Goal: Task Accomplishment & Management: Use online tool/utility

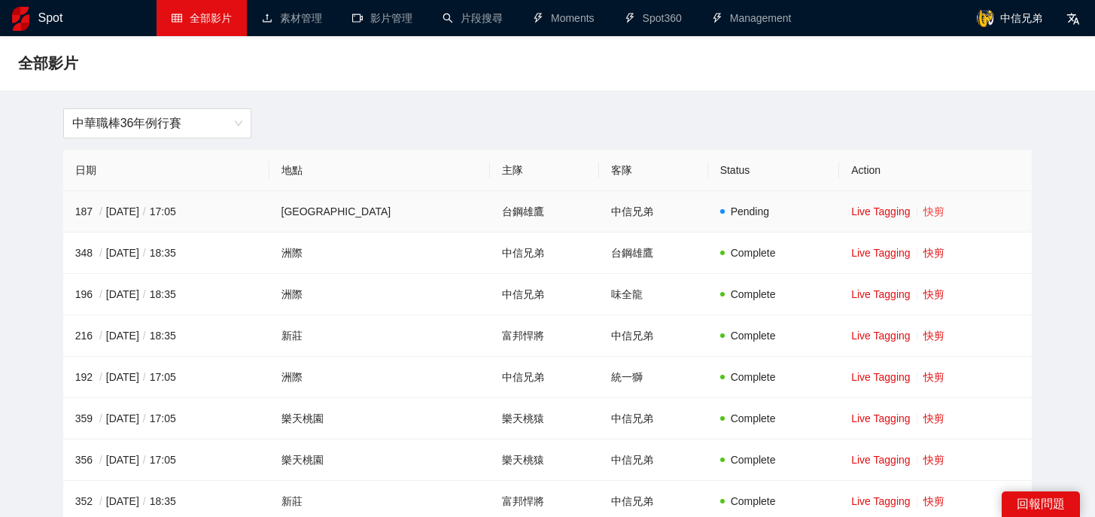
click at [923, 211] on link "快剪" at bounding box center [933, 211] width 21 height 12
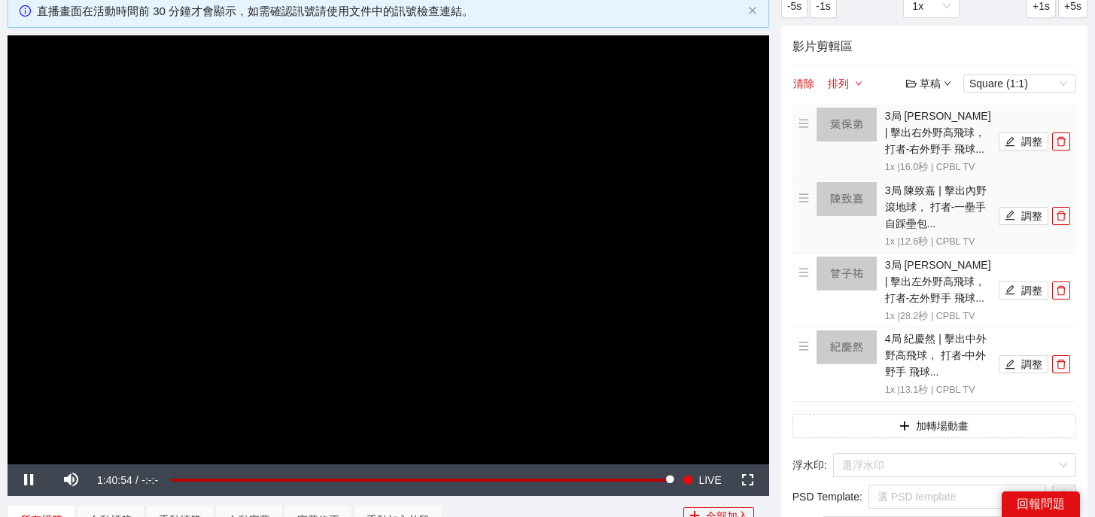
scroll to position [97, 0]
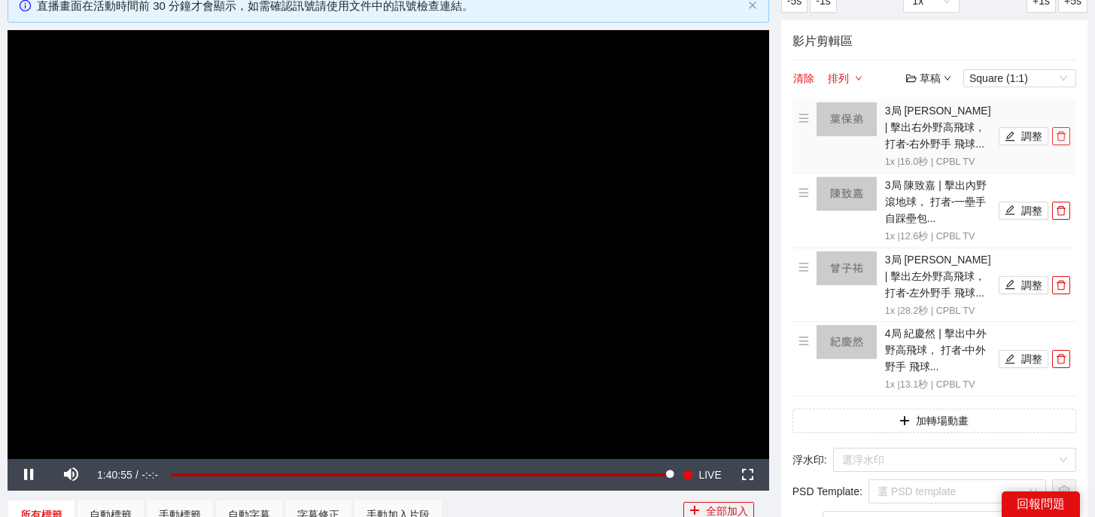
click at [1065, 144] on button "button" at bounding box center [1061, 136] width 18 height 18
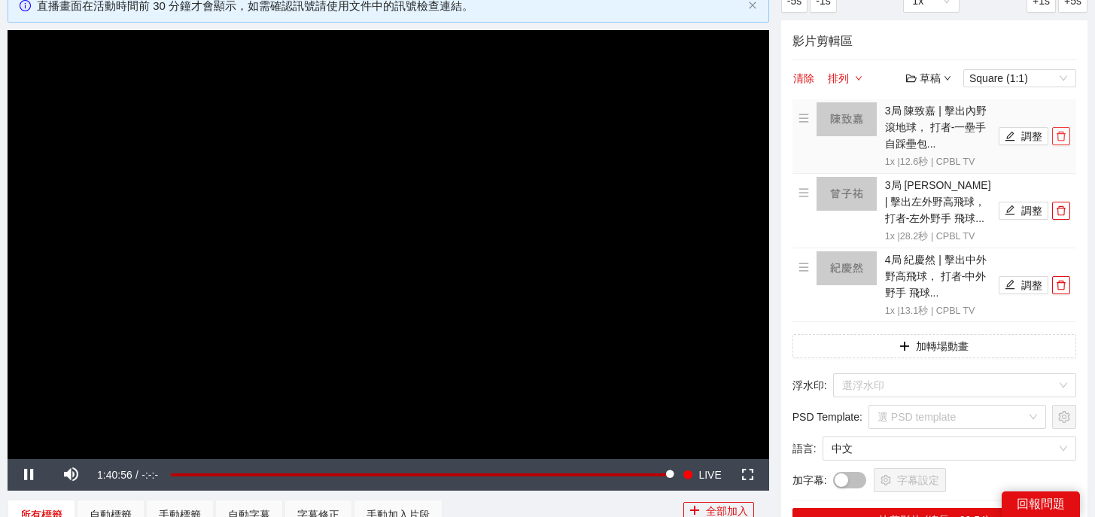
click at [1065, 144] on button "button" at bounding box center [1061, 136] width 18 height 18
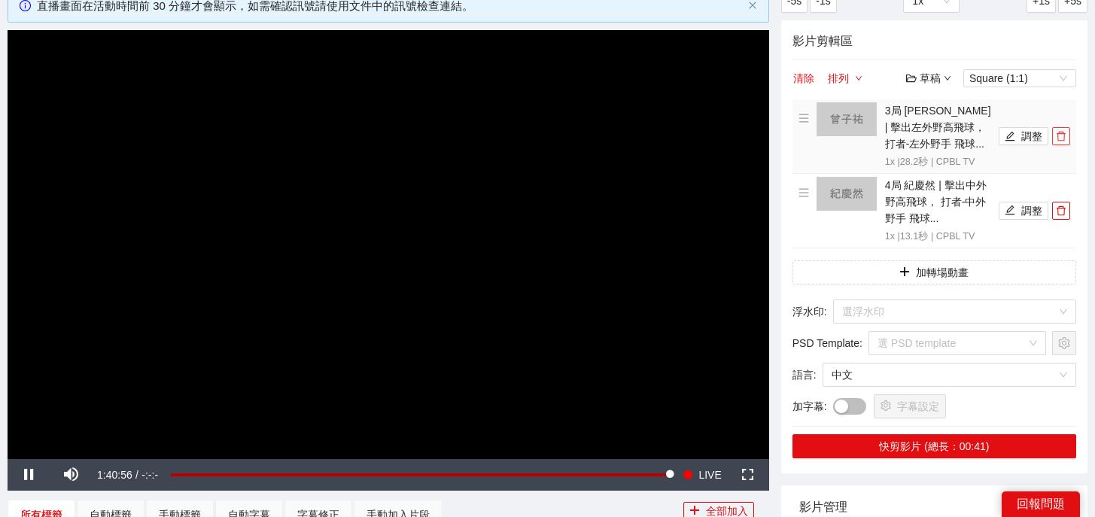
click at [1065, 144] on button "button" at bounding box center [1061, 136] width 18 height 18
click at [1065, 202] on button "button" at bounding box center [1061, 211] width 18 height 18
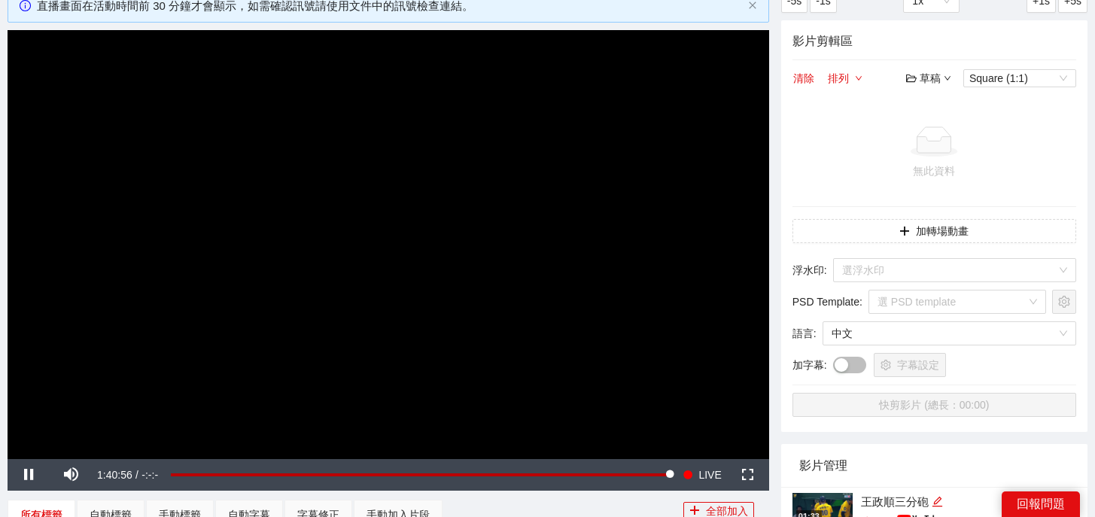
click at [1065, 144] on div at bounding box center [934, 141] width 272 height 30
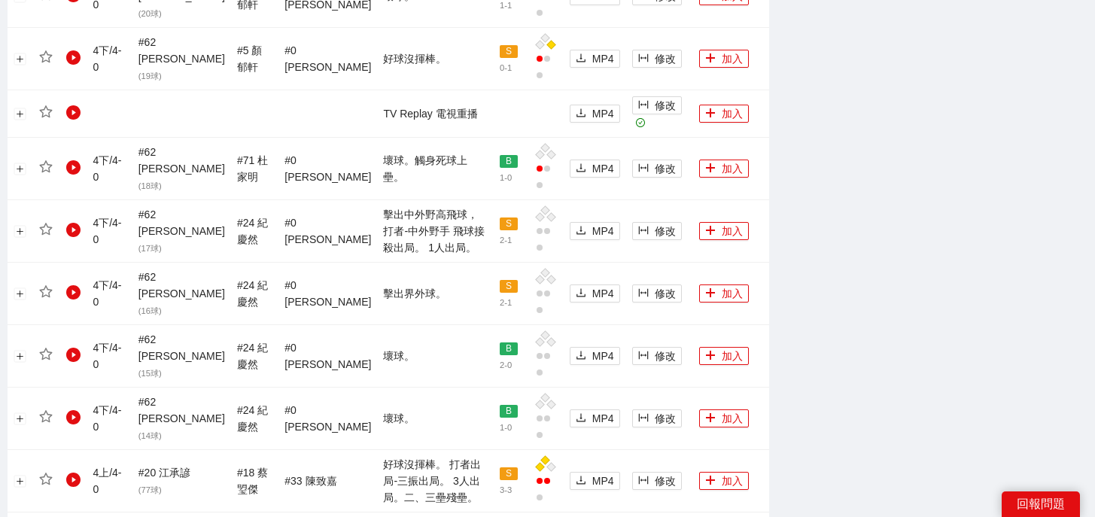
scroll to position [1488, 0]
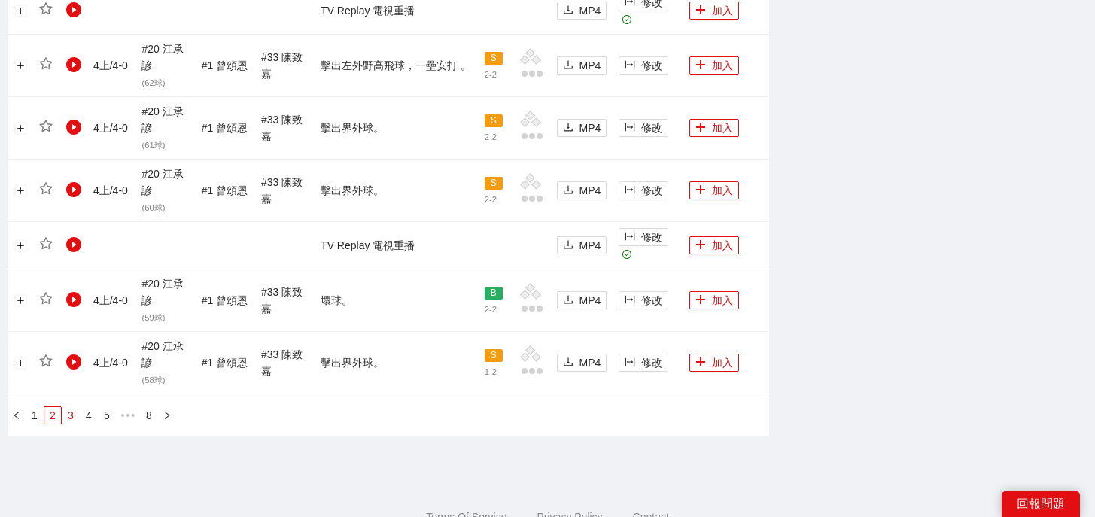
click at [70, 412] on link "3" at bounding box center [70, 415] width 17 height 17
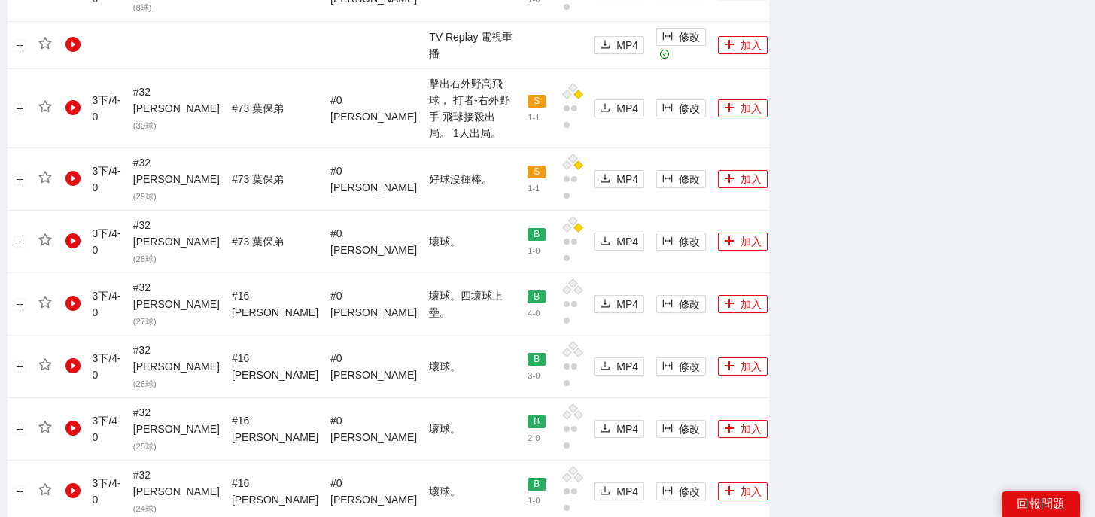
scroll to position [1485, 0]
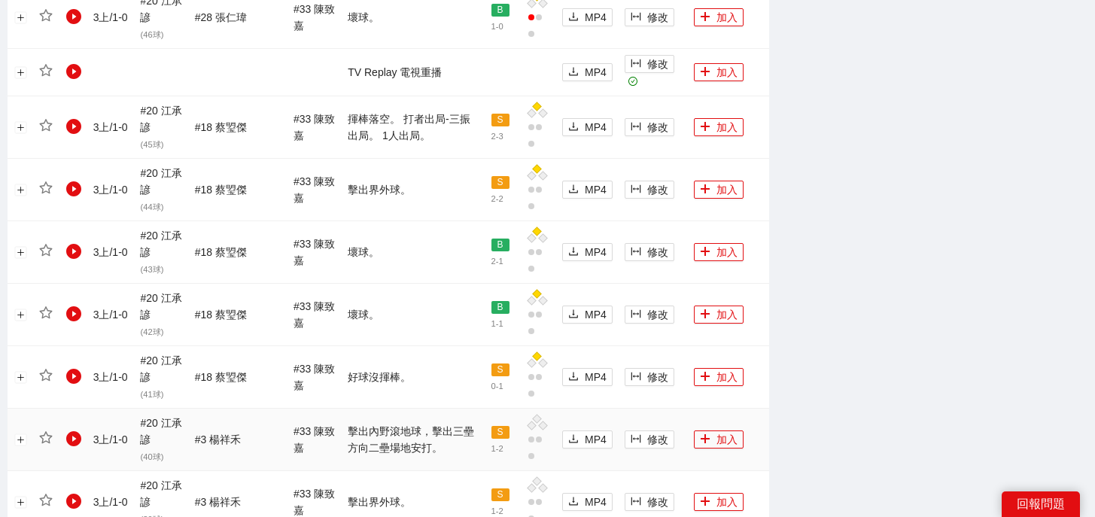
scroll to position [1703, 0]
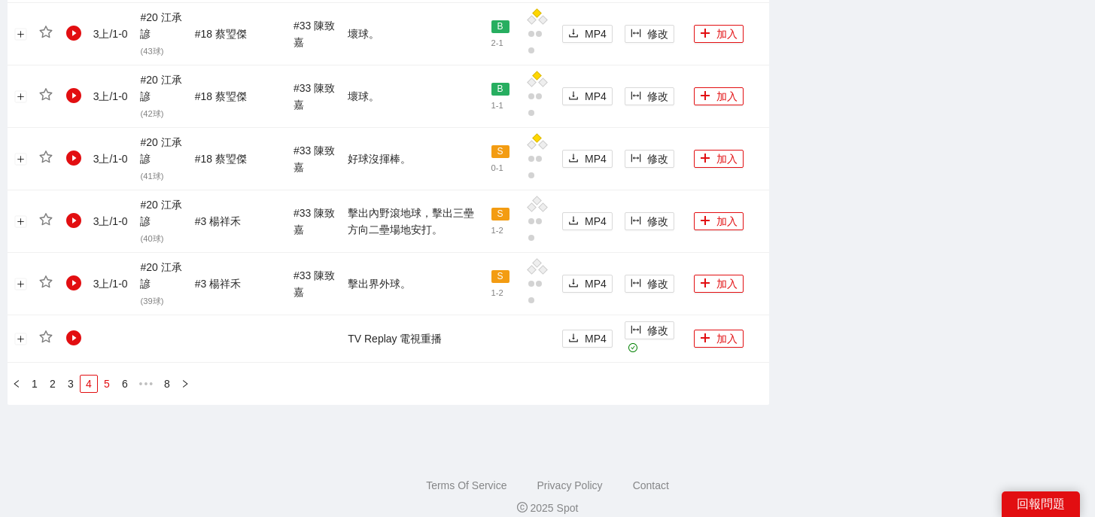
click at [105, 375] on link "5" at bounding box center [107, 383] width 17 height 17
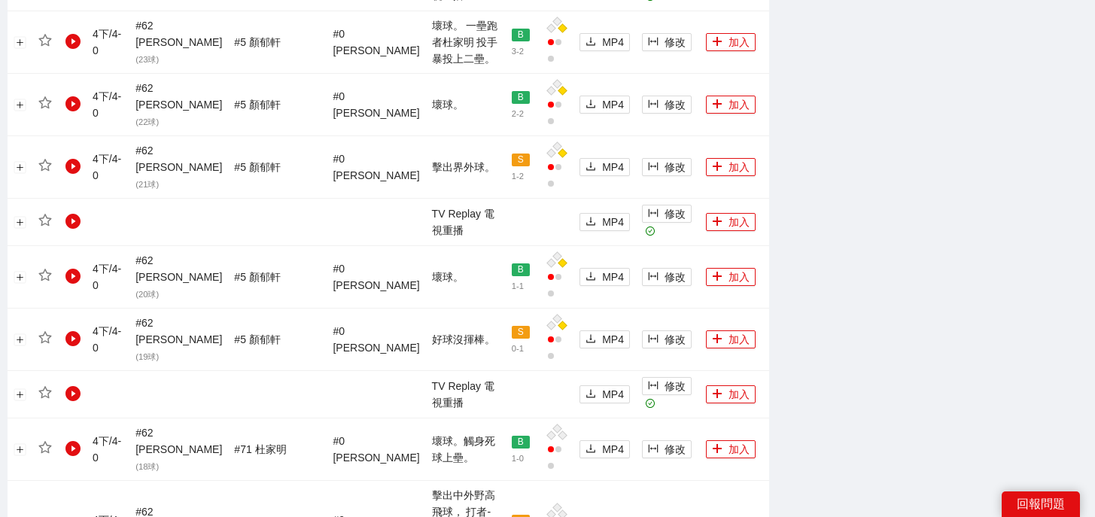
scroll to position [1488, 0]
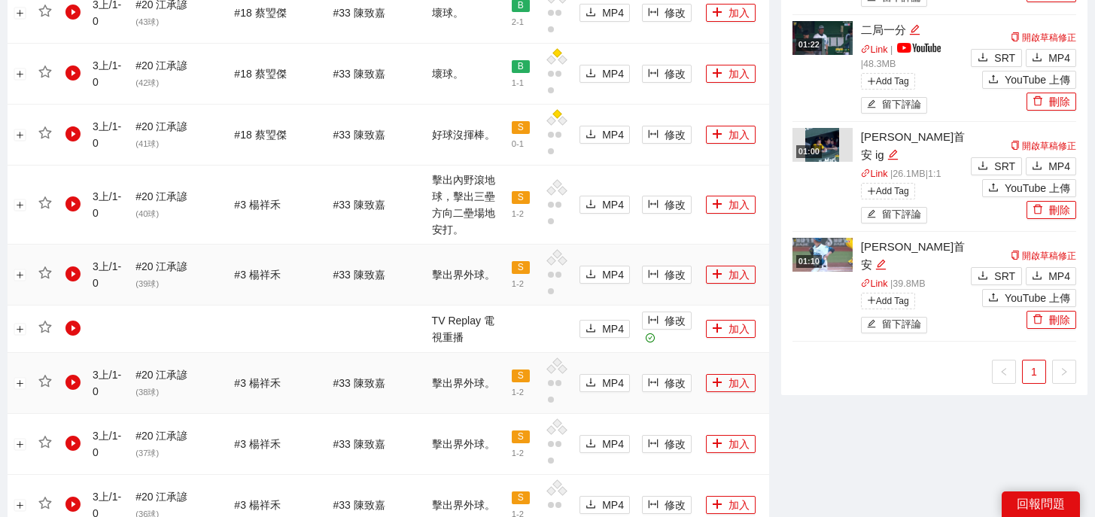
scroll to position [974, 0]
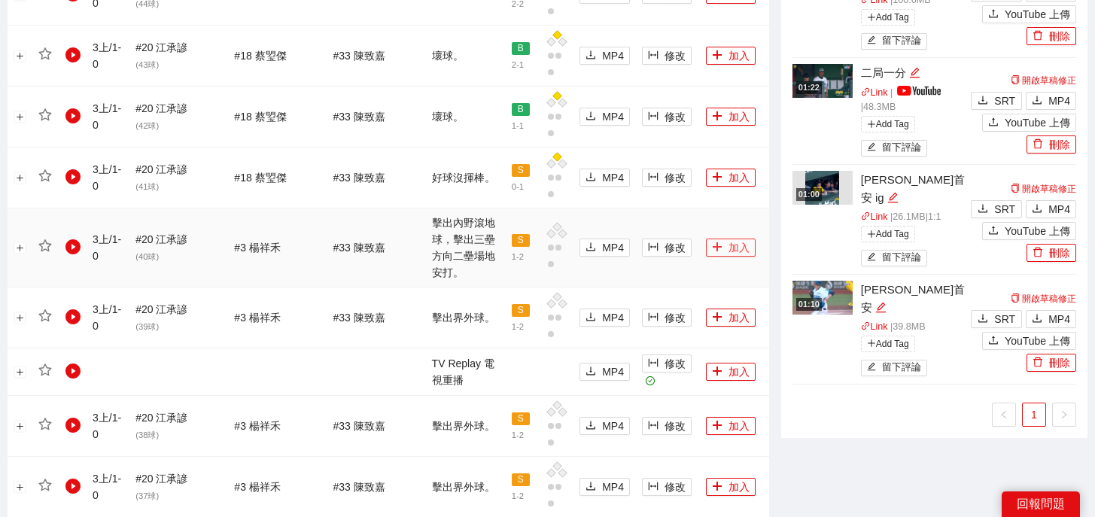
click at [720, 239] on button "加入" at bounding box center [731, 248] width 50 height 18
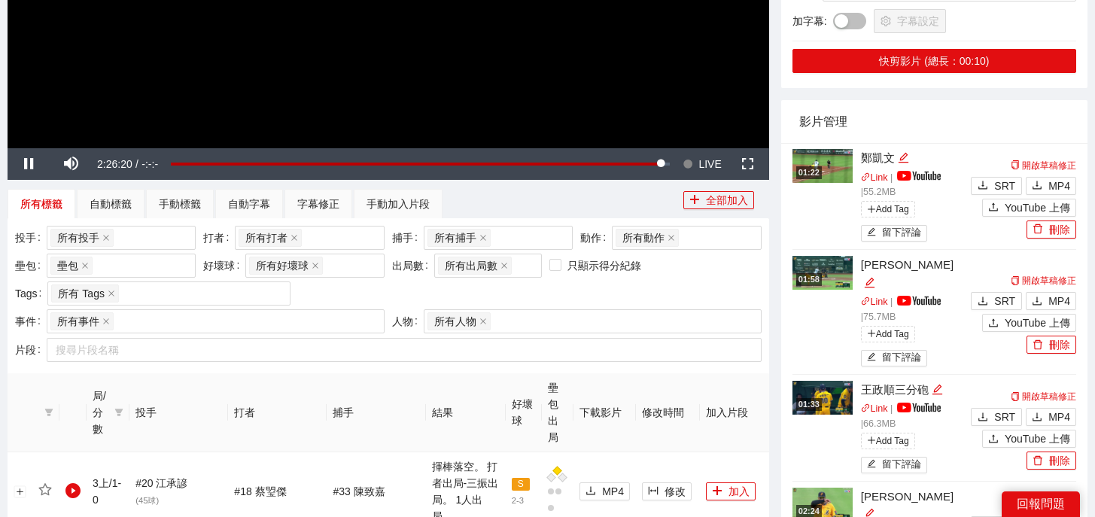
scroll to position [348, 0]
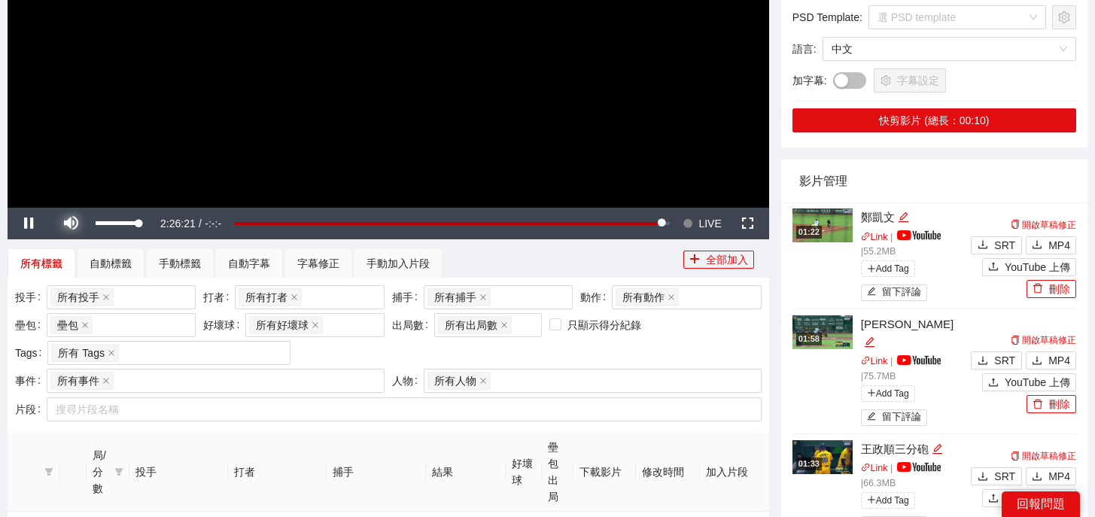
click at [75, 223] on span "Video Player" at bounding box center [71, 223] width 42 height 0
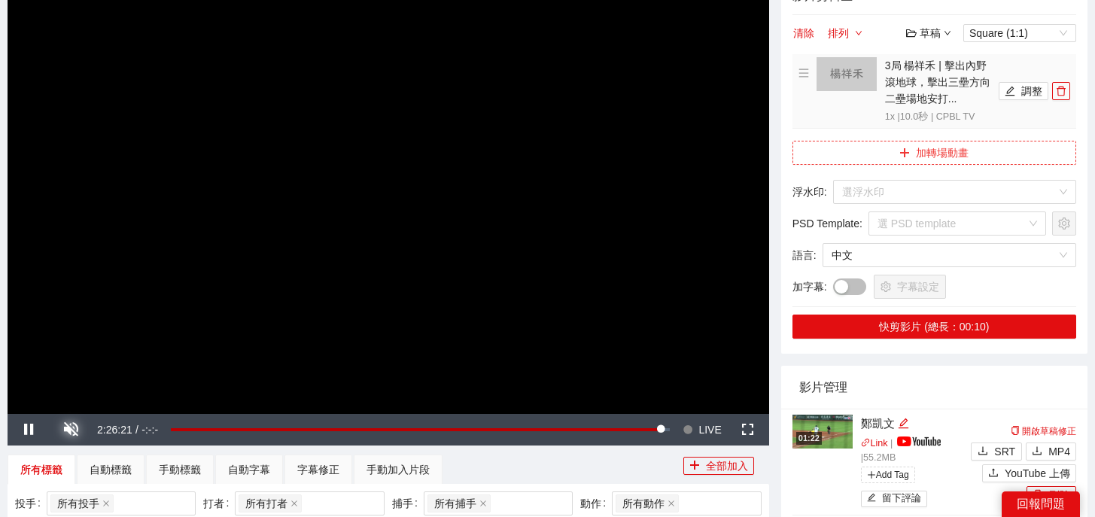
scroll to position [111, 0]
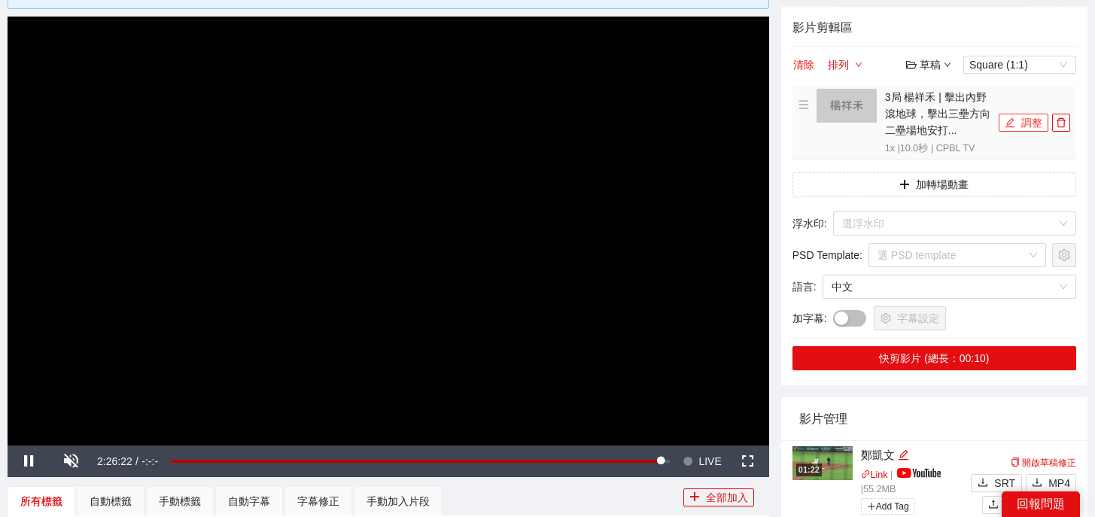
click at [1020, 123] on button "調整" at bounding box center [1023, 123] width 50 height 18
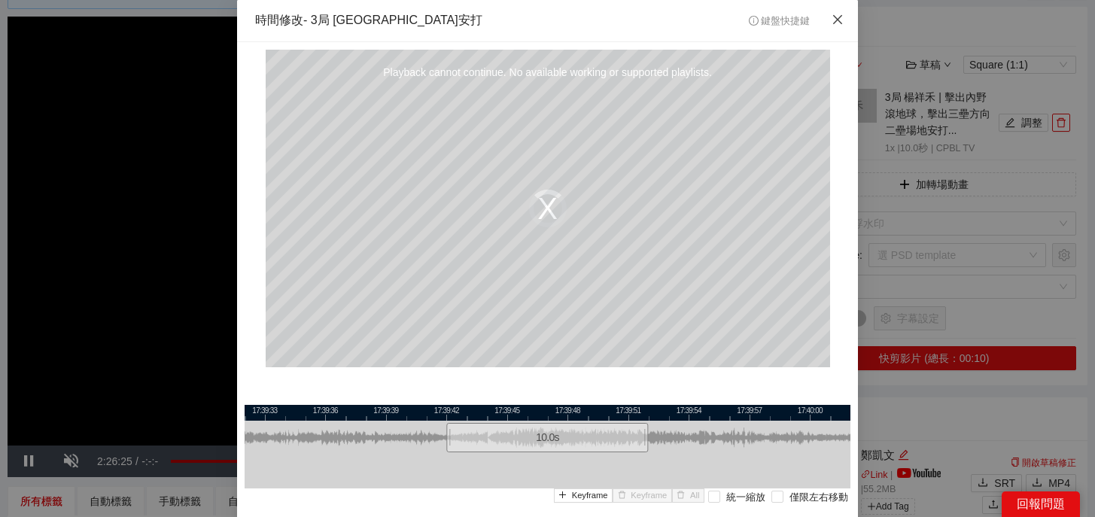
click at [842, 23] on icon "close" at bounding box center [837, 20] width 12 height 12
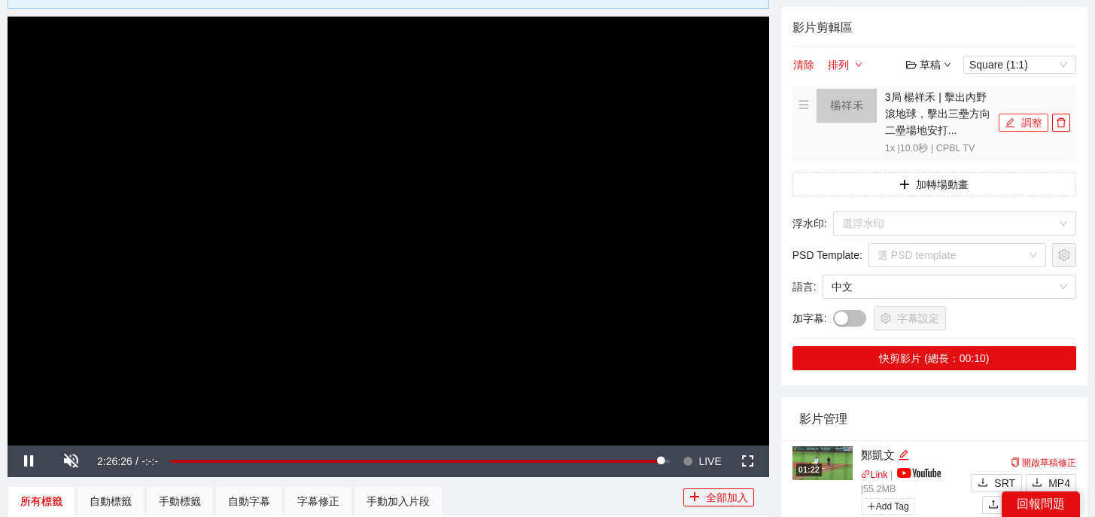
click at [1026, 129] on button "調整" at bounding box center [1023, 123] width 50 height 18
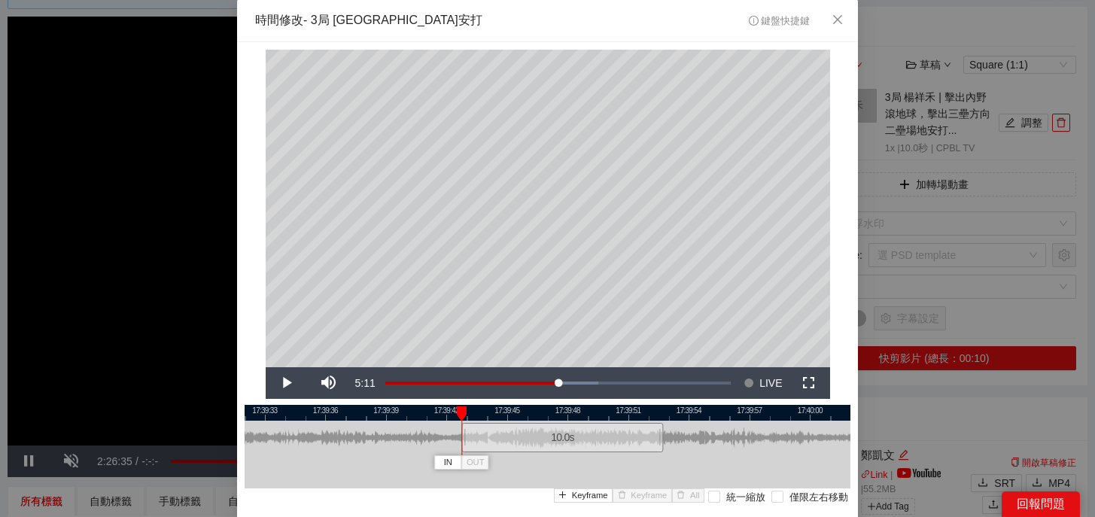
drag, startPoint x: 532, startPoint y: 439, endPoint x: 547, endPoint y: 439, distance: 15.0
click at [547, 439] on div "10.0 s" at bounding box center [562, 437] width 202 height 29
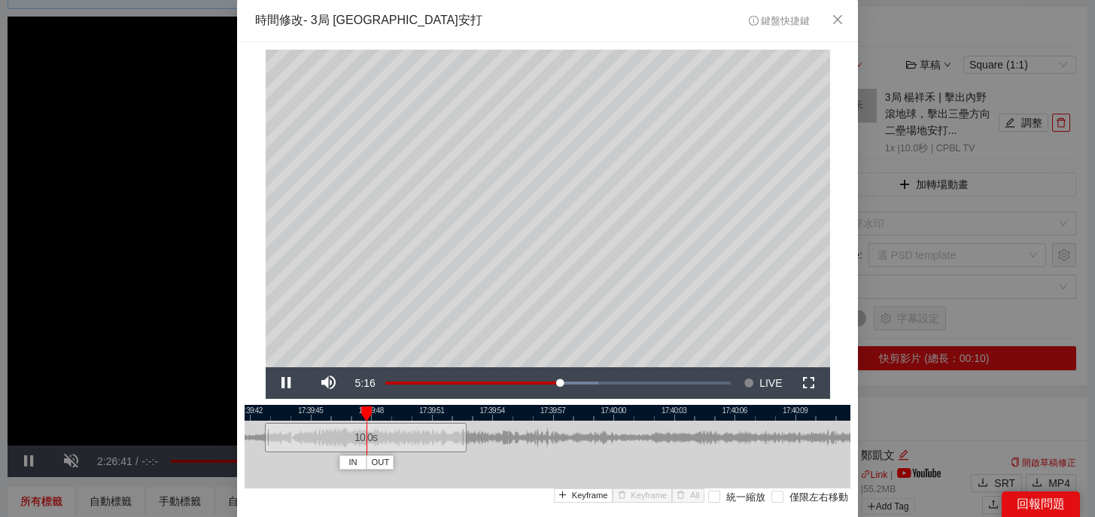
drag, startPoint x: 697, startPoint y: 412, endPoint x: 494, endPoint y: 426, distance: 202.9
click at [494, 426] on div "17:39:39 17:39:42 17:39:45 17:39:48 17:39:51 17:39:54 17:39:57 17:40:00 17:40:0…" at bounding box center [548, 474] width 606 height 138
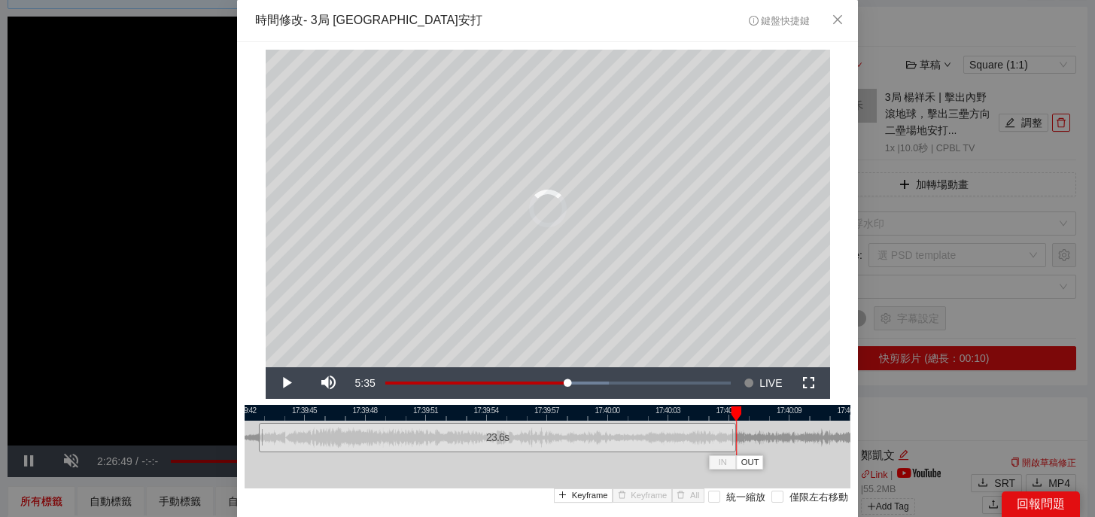
drag, startPoint x: 458, startPoint y: 442, endPoint x: 752, endPoint y: 436, distance: 293.5
click at [738, 436] on div at bounding box center [733, 438] width 9 height 34
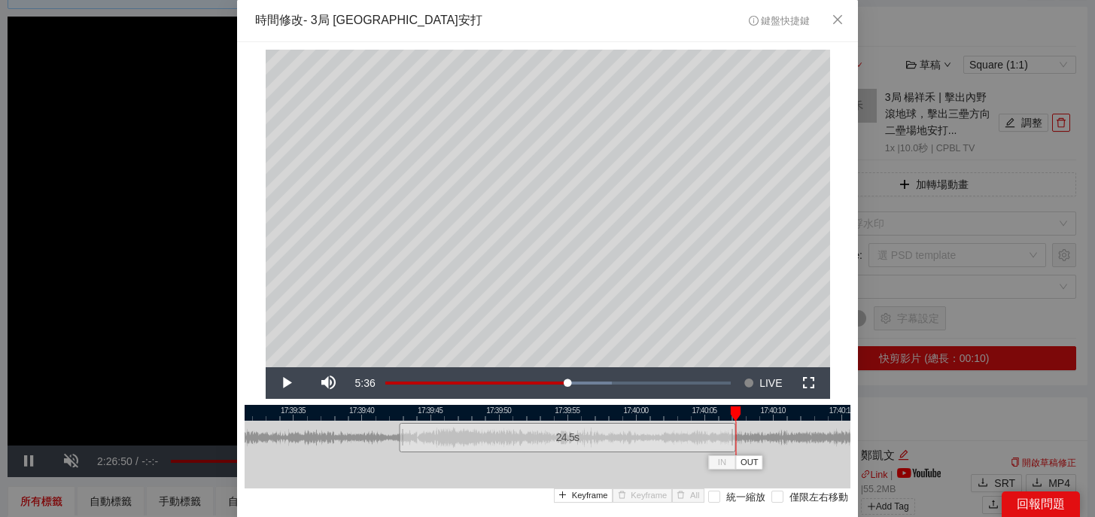
scroll to position [28, 0]
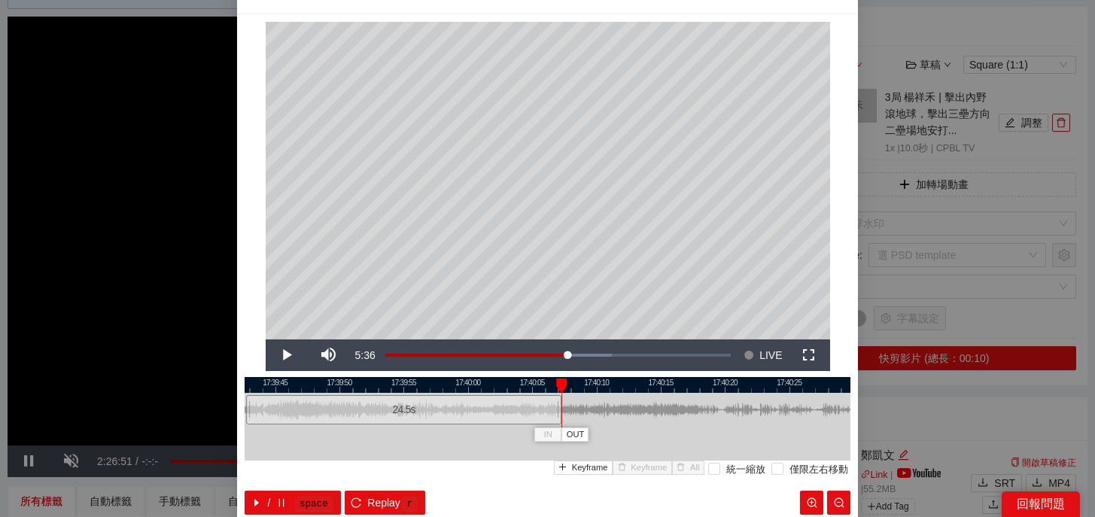
drag, startPoint x: 719, startPoint y: 381, endPoint x: 492, endPoint y: 380, distance: 227.2
click at [492, 380] on div at bounding box center [376, 385] width 606 height 16
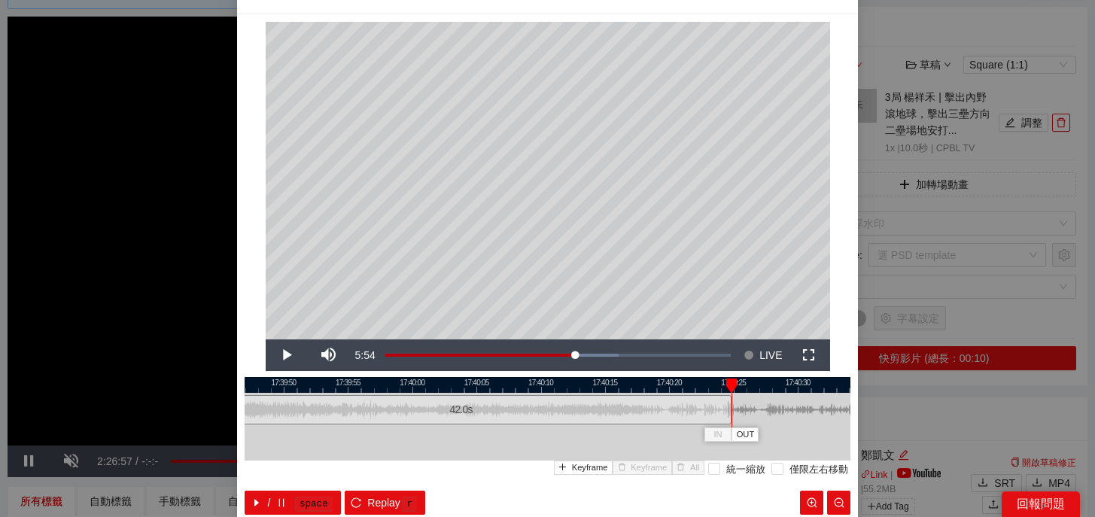
drag, startPoint x: 501, startPoint y: 411, endPoint x: 729, endPoint y: 407, distance: 228.0
click at [729, 407] on div at bounding box center [729, 410] width 9 height 34
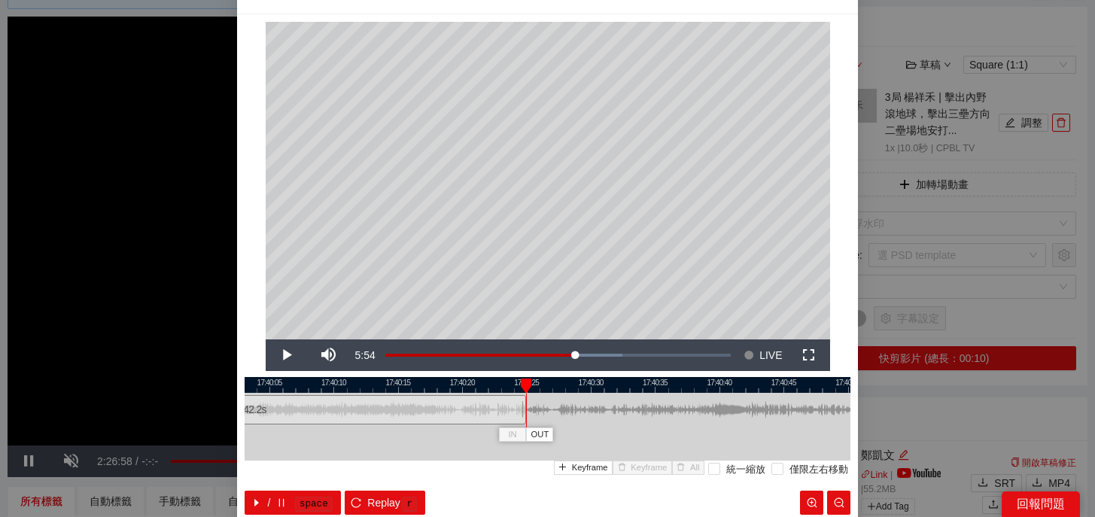
drag, startPoint x: 707, startPoint y: 383, endPoint x: 492, endPoint y: 383, distance: 215.2
click at [492, 383] on div at bounding box center [341, 385] width 606 height 16
drag, startPoint x: 514, startPoint y: 406, endPoint x: 542, endPoint y: 404, distance: 28.6
click at [542, 404] on div at bounding box center [543, 410] width 9 height 34
drag, startPoint x: 543, startPoint y: 409, endPoint x: 594, endPoint y: 415, distance: 50.9
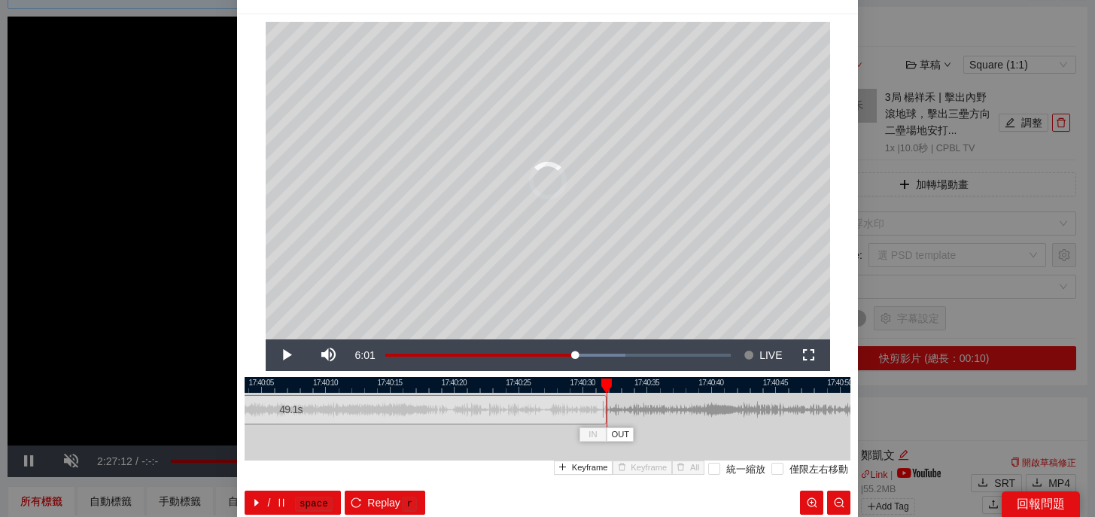
click at [600, 415] on div at bounding box center [604, 410] width 9 height 34
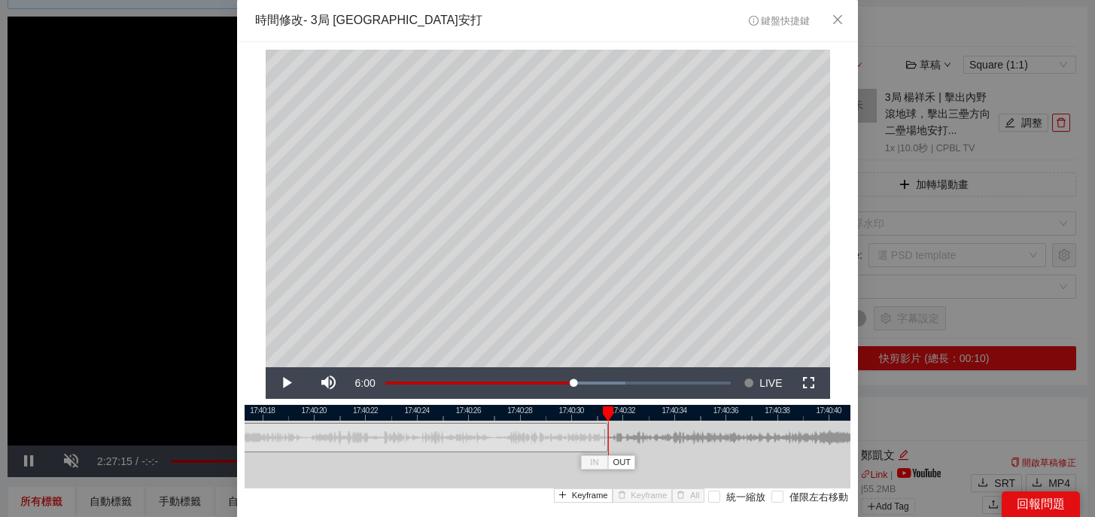
drag, startPoint x: 596, startPoint y: 436, endPoint x: 604, endPoint y: 438, distance: 8.4
click at [604, 438] on div at bounding box center [605, 438] width 9 height 34
drag, startPoint x: 607, startPoint y: 415, endPoint x: 579, endPoint y: 415, distance: 27.8
click at [579, 415] on div at bounding box center [582, 413] width 11 height 15
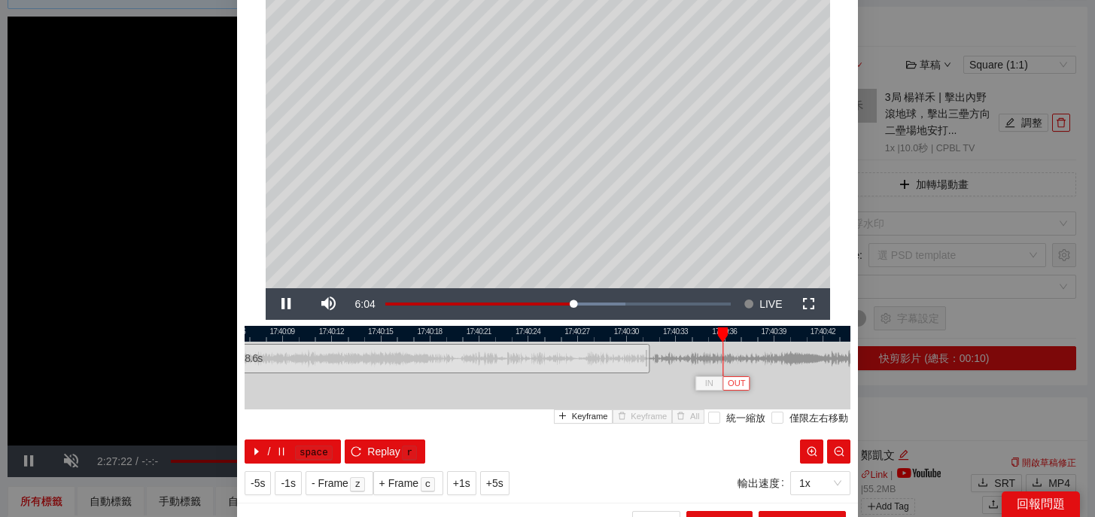
scroll to position [104, 0]
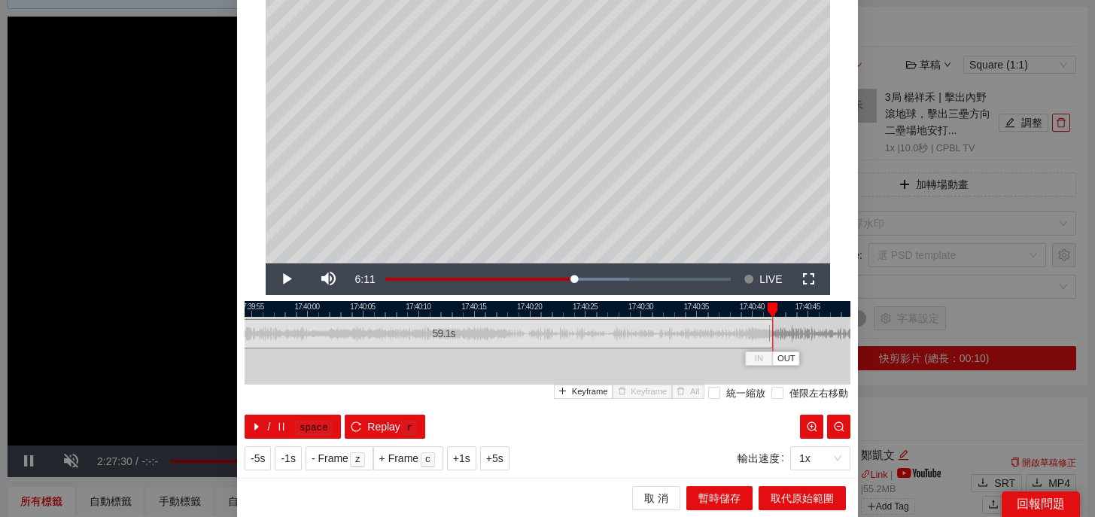
drag, startPoint x: 654, startPoint y: 337, endPoint x: 770, endPoint y: 336, distance: 115.9
click at [770, 336] on div at bounding box center [769, 334] width 9 height 34
click at [783, 497] on span "取代原始範圍" at bounding box center [801, 498] width 63 height 17
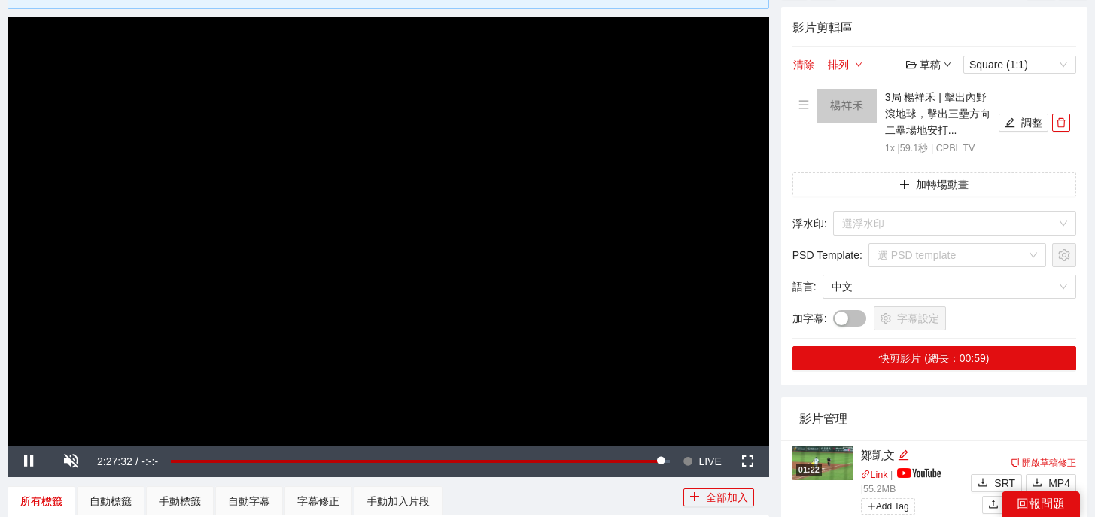
scroll to position [0, 0]
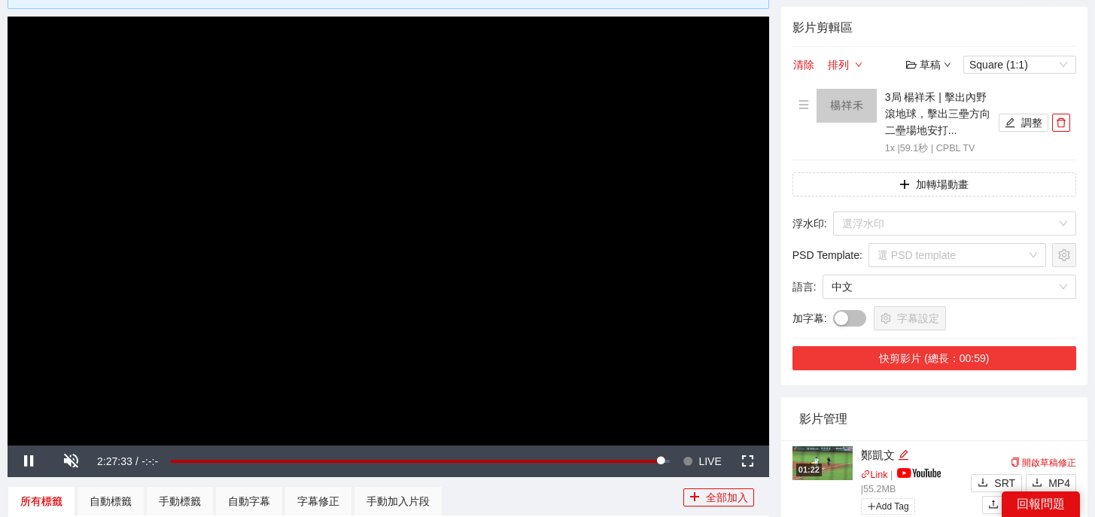
click at [919, 357] on button "快剪影片 (總長：00:59)" at bounding box center [934, 358] width 284 height 24
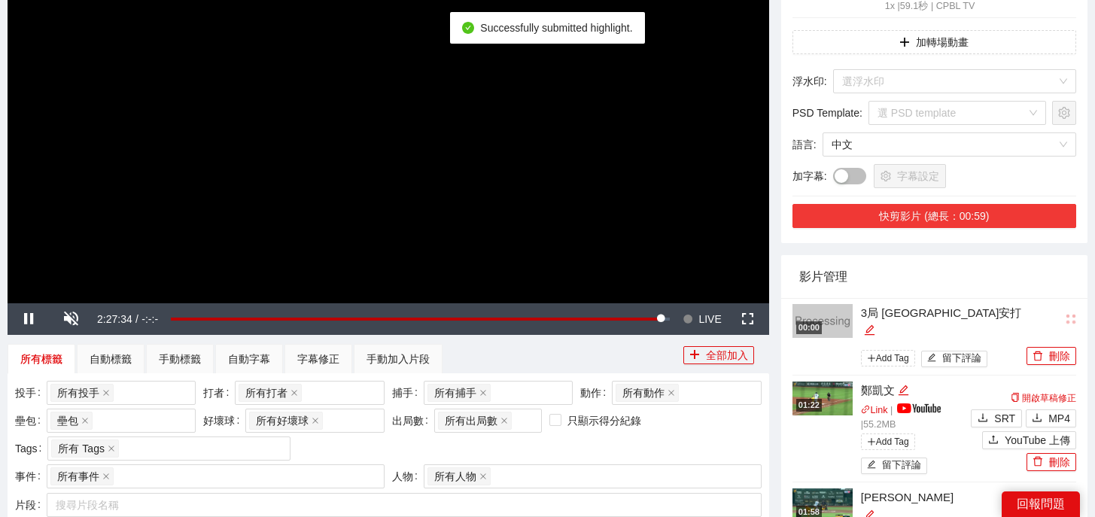
scroll to position [257, 0]
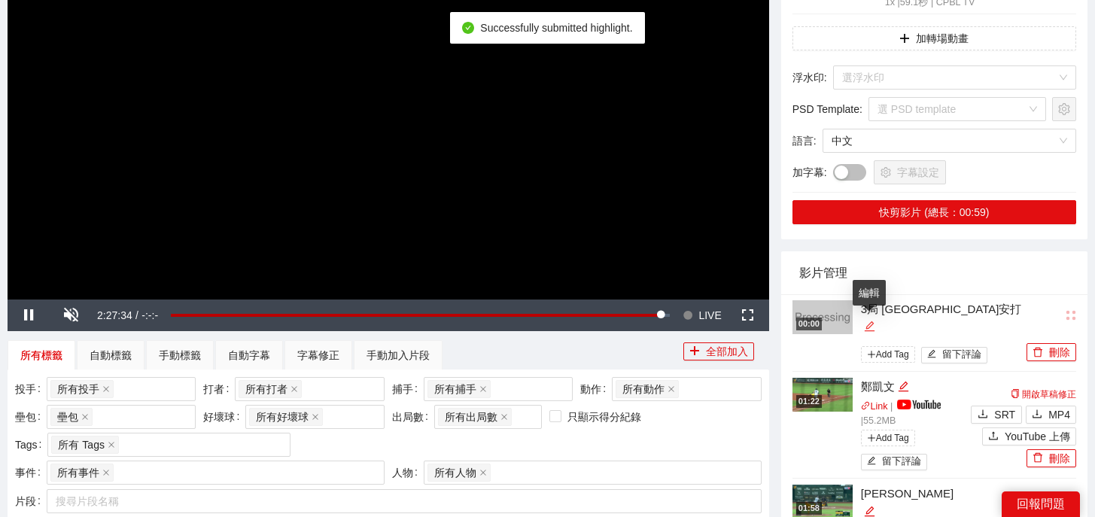
click at [865, 327] on icon "edit" at bounding box center [870, 326] width 10 height 10
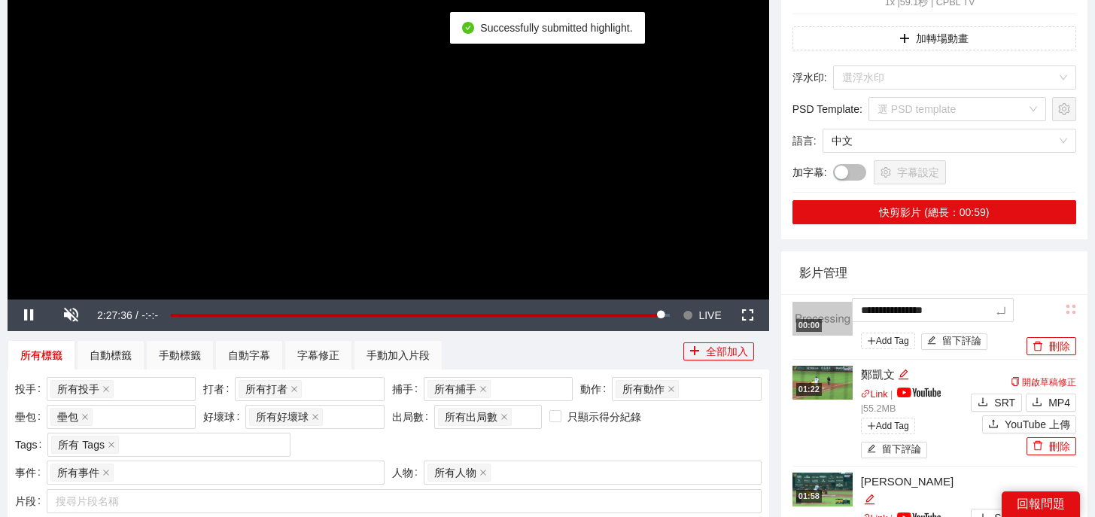
drag, startPoint x: 1004, startPoint y: 308, endPoint x: 778, endPoint y: 287, distance: 227.5
type textarea "*"
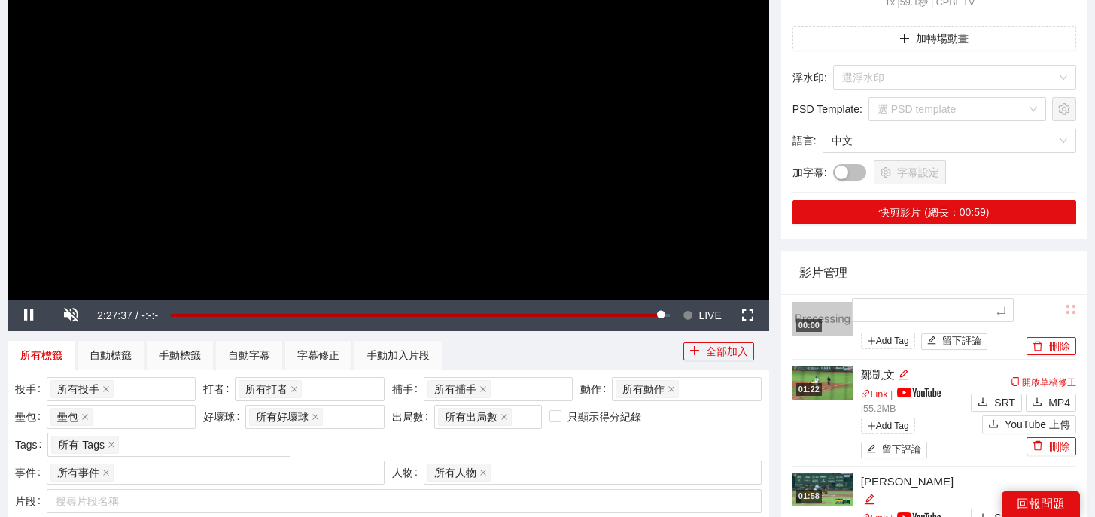
type textarea "*"
type textarea "**"
type textarea "*"
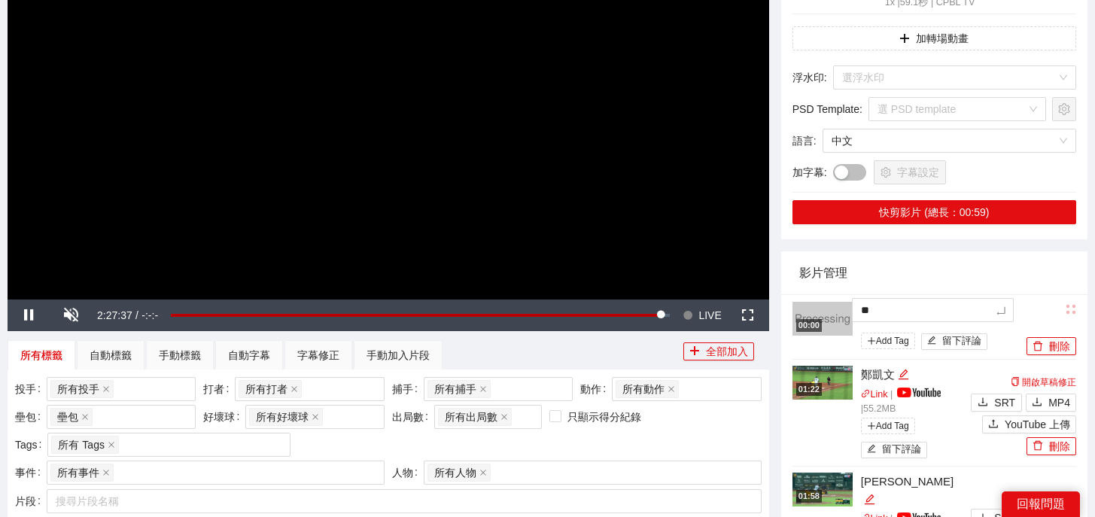
type textarea "*"
type textarea "**"
type textarea "***"
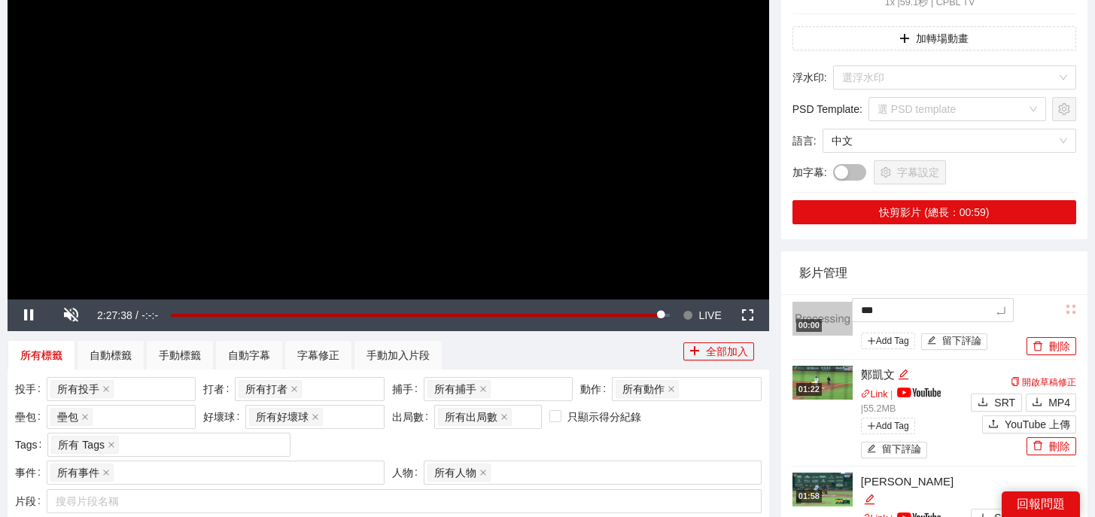
type textarea "**"
type textarea "****"
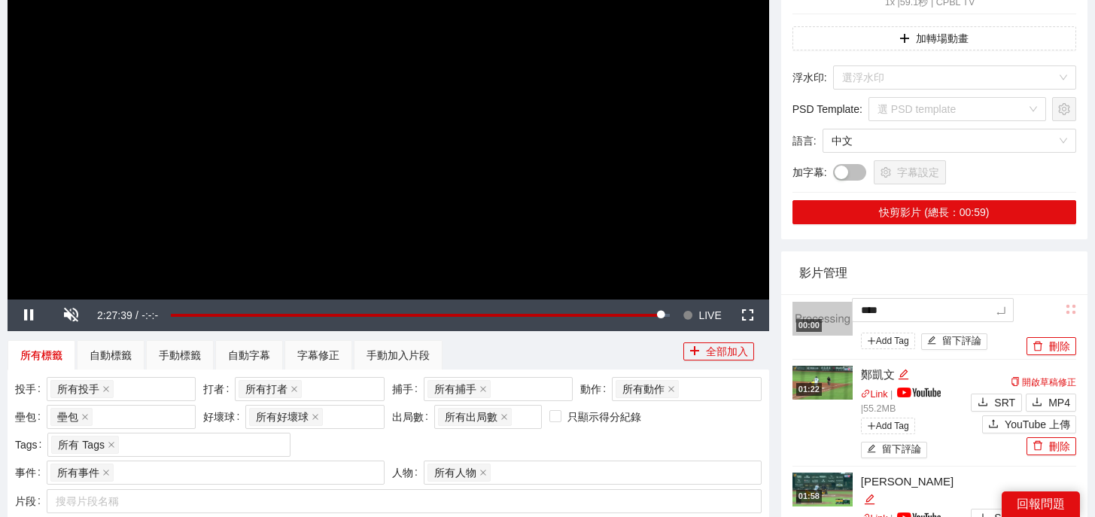
type textarea "*****"
type textarea "******"
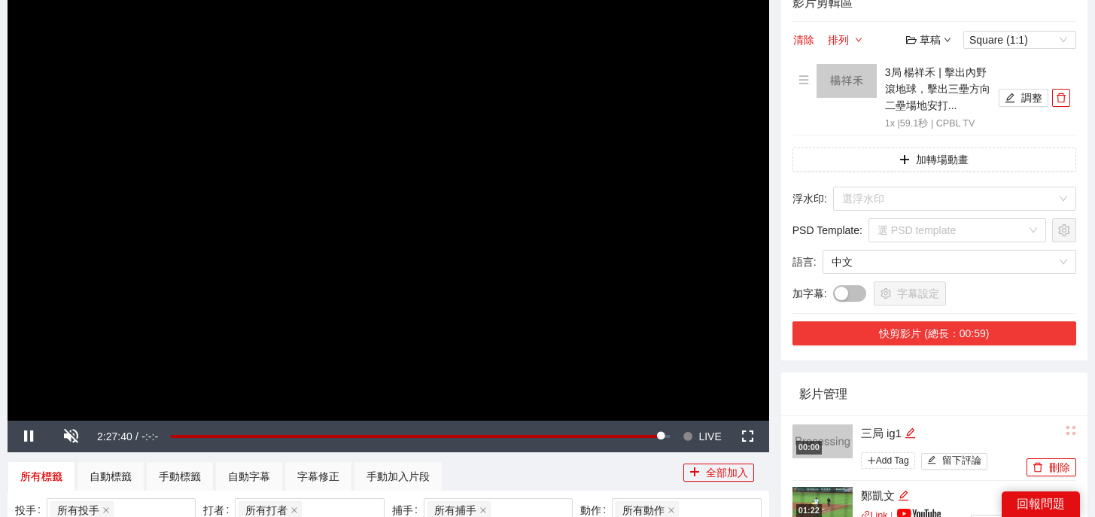
scroll to position [0, 0]
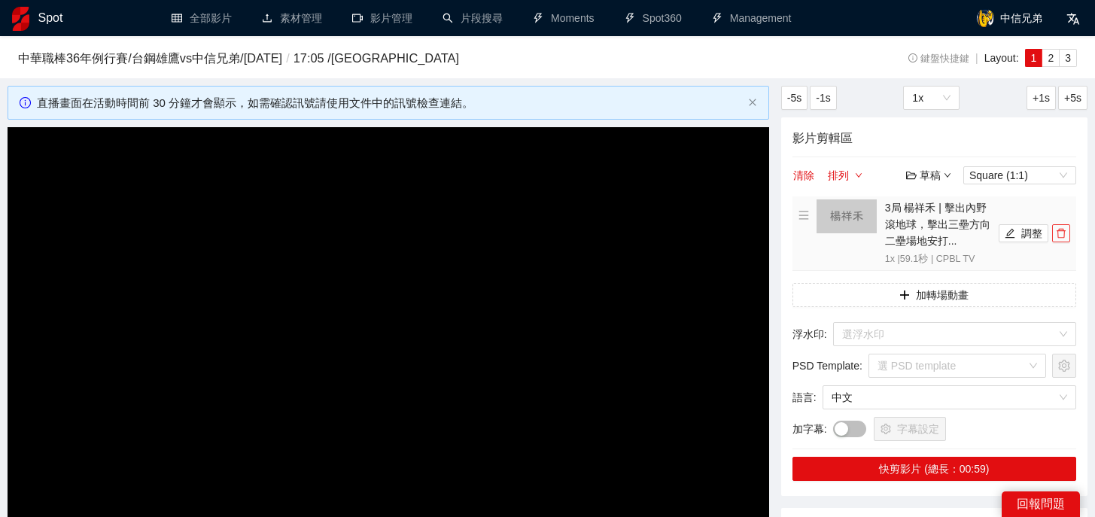
click at [1064, 234] on icon "delete" at bounding box center [1061, 233] width 11 height 11
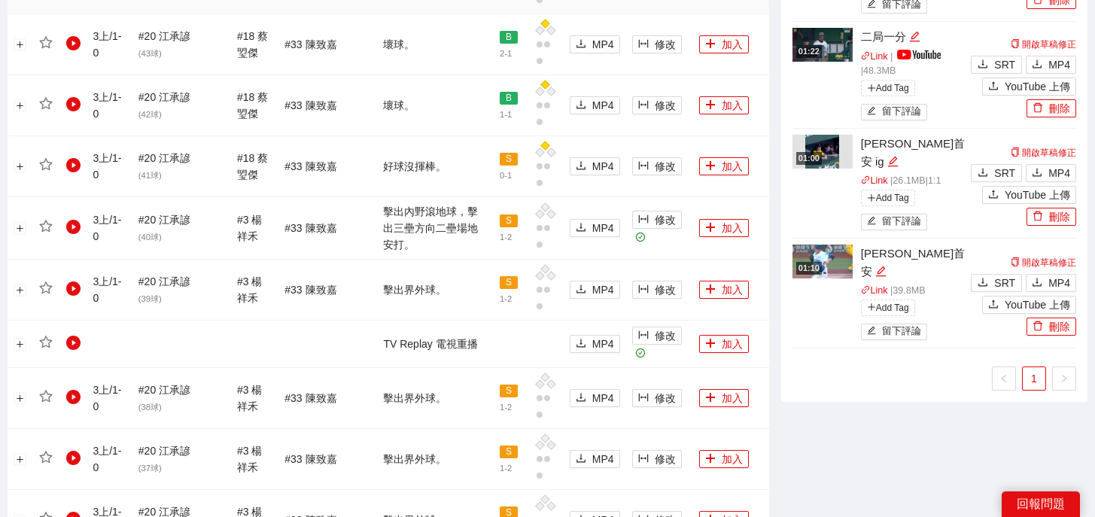
scroll to position [1634, 0]
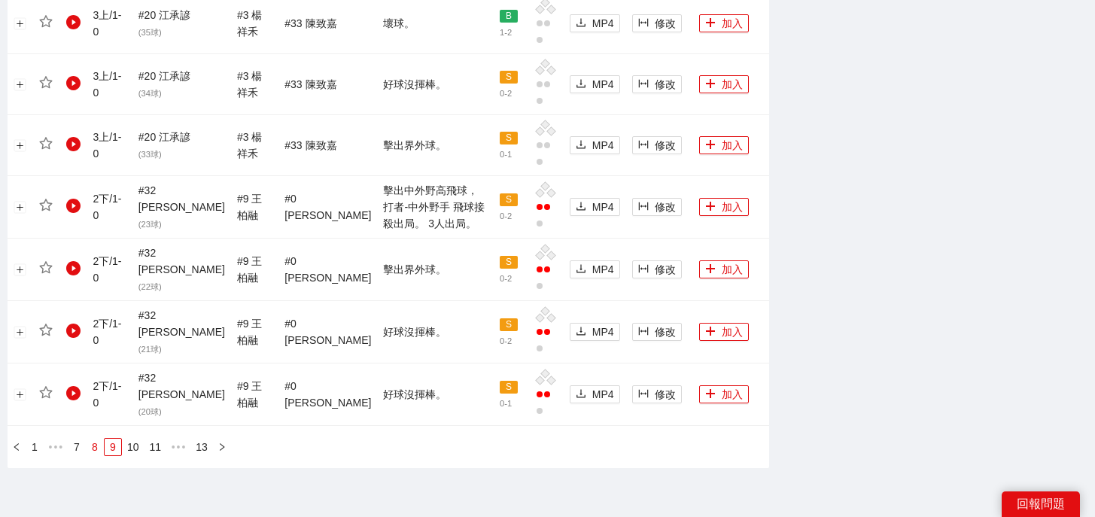
click at [90, 439] on link "8" at bounding box center [95, 447] width 17 height 17
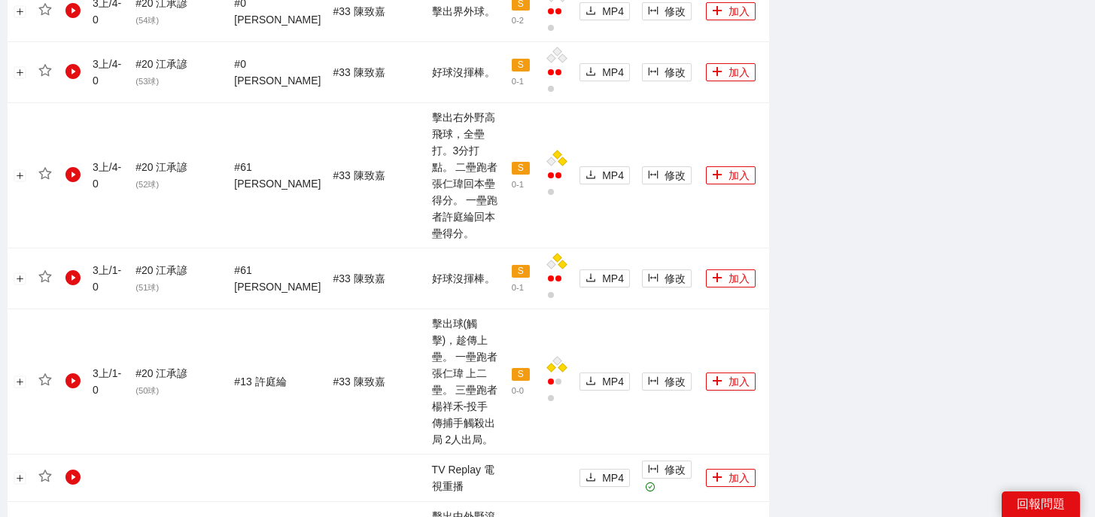
scroll to position [1516, 0]
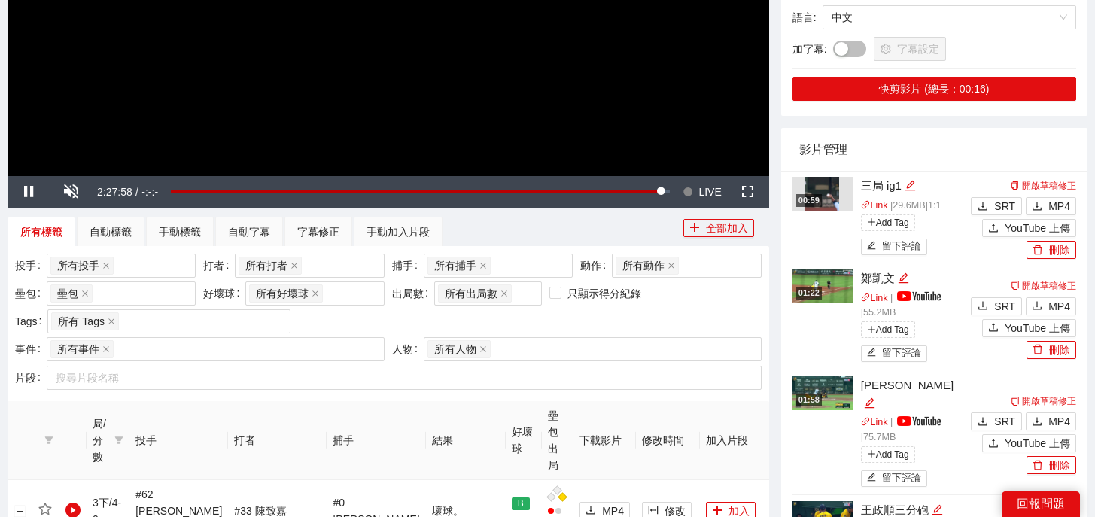
scroll to position [0, 0]
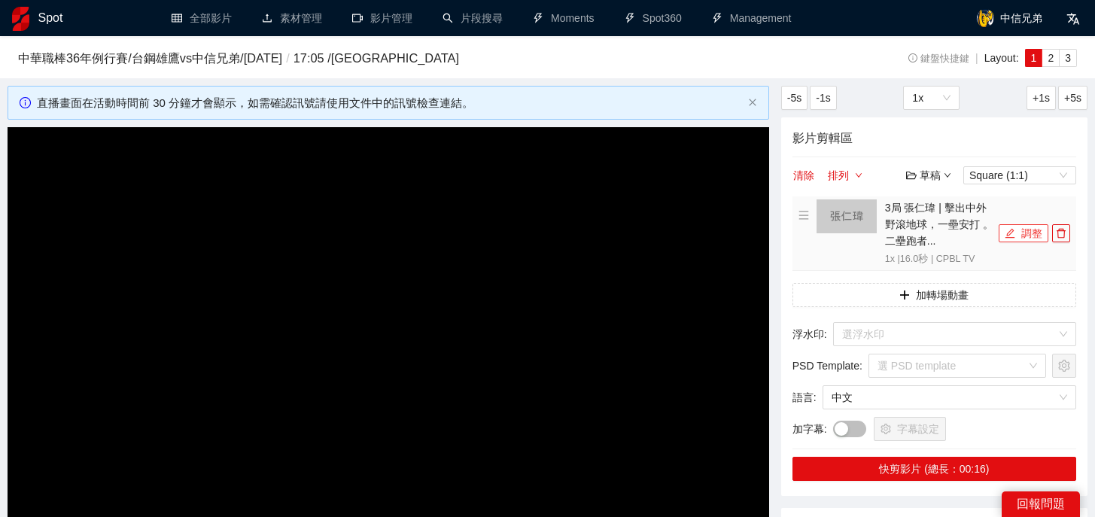
click at [1014, 232] on icon "edit" at bounding box center [1009, 233] width 11 height 11
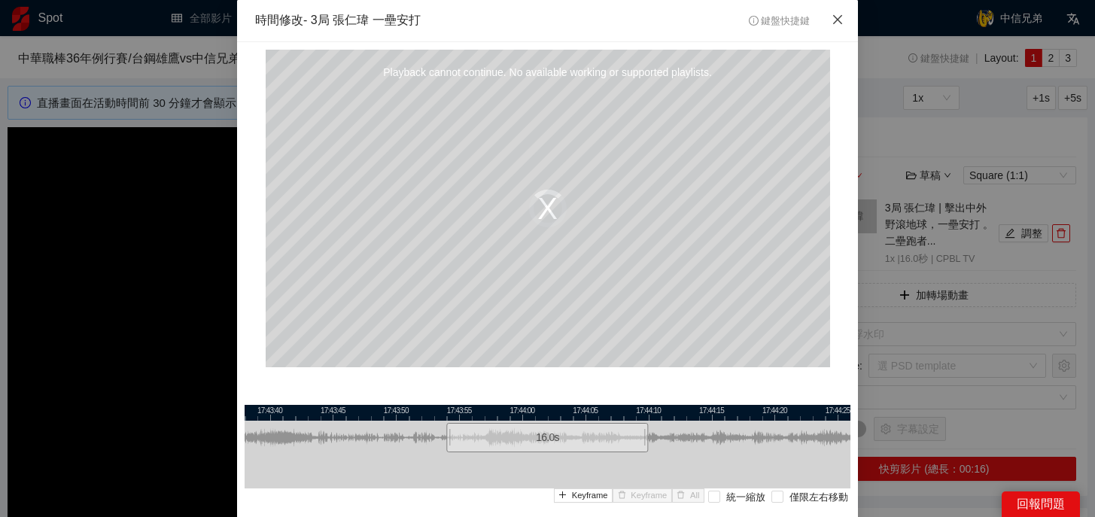
click at [838, 22] on icon "close" at bounding box center [837, 19] width 9 height 9
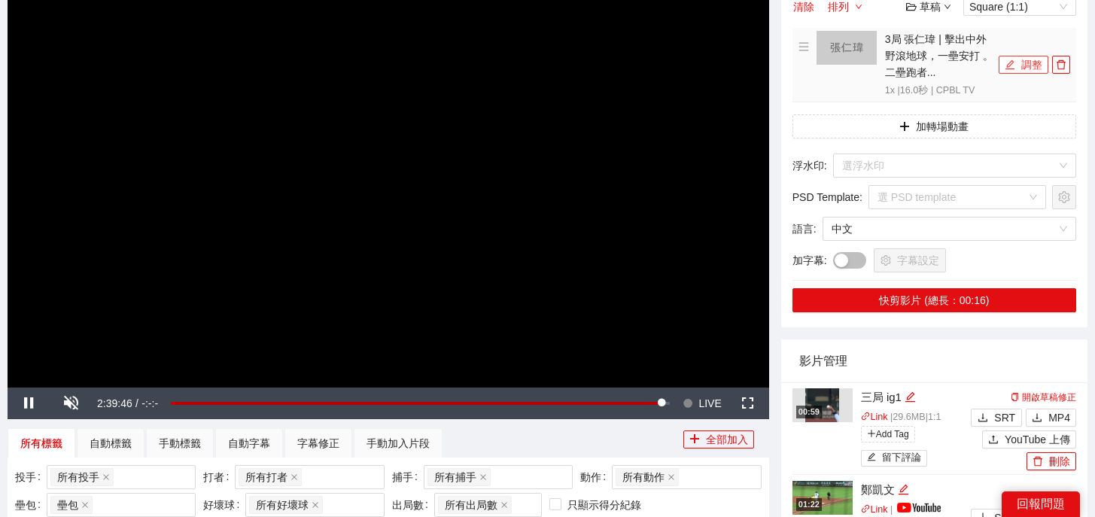
scroll to position [170, 0]
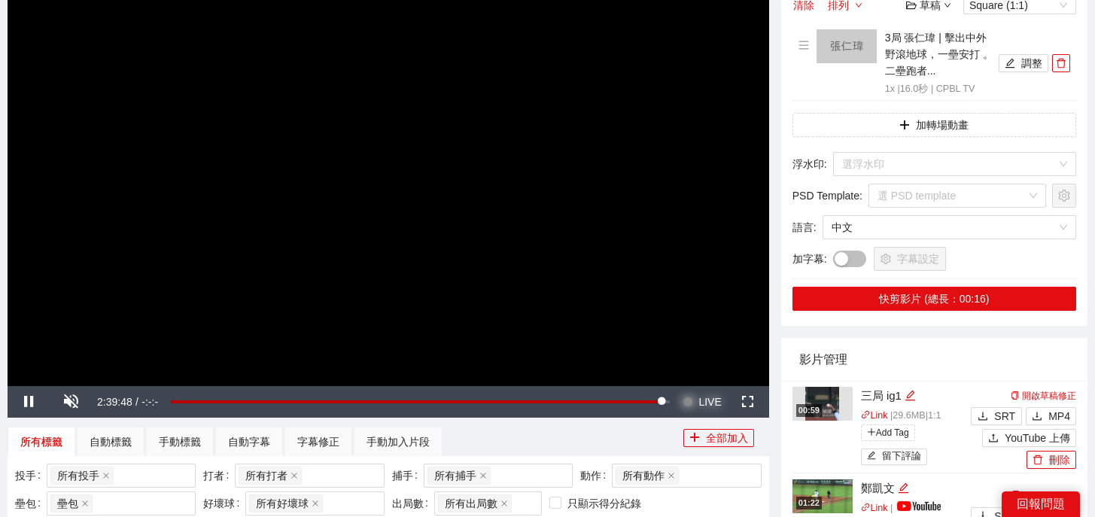
click at [707, 397] on span "LIVE" at bounding box center [709, 402] width 23 height 32
click at [1018, 59] on button "調整" at bounding box center [1023, 63] width 50 height 18
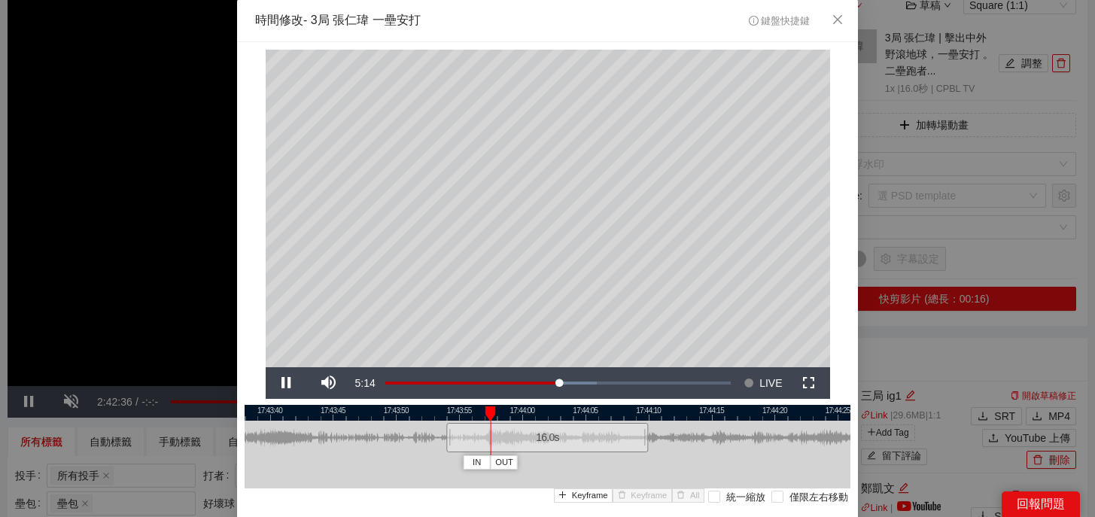
scroll to position [44, 0]
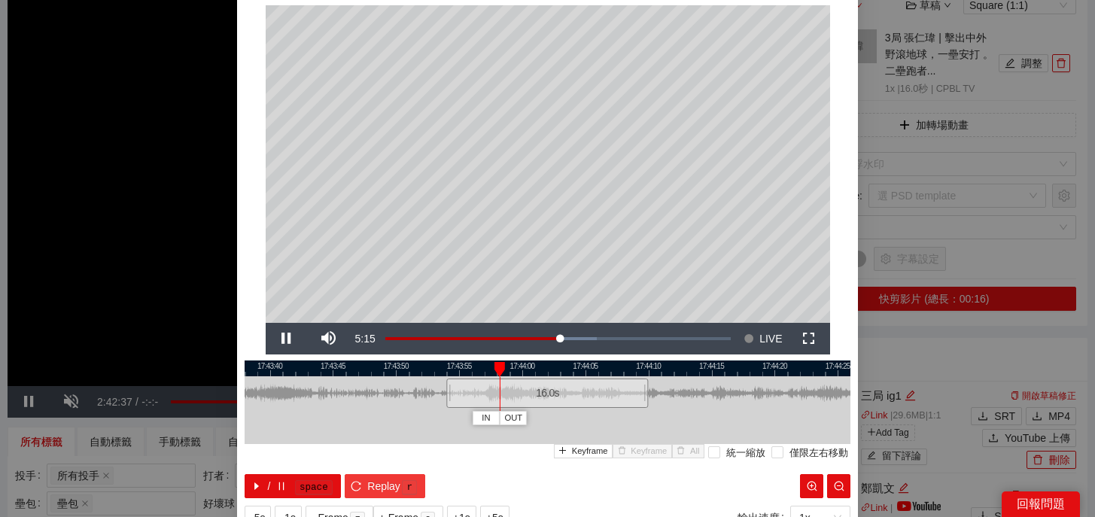
click at [403, 484] on kbd "r" at bounding box center [409, 487] width 15 height 15
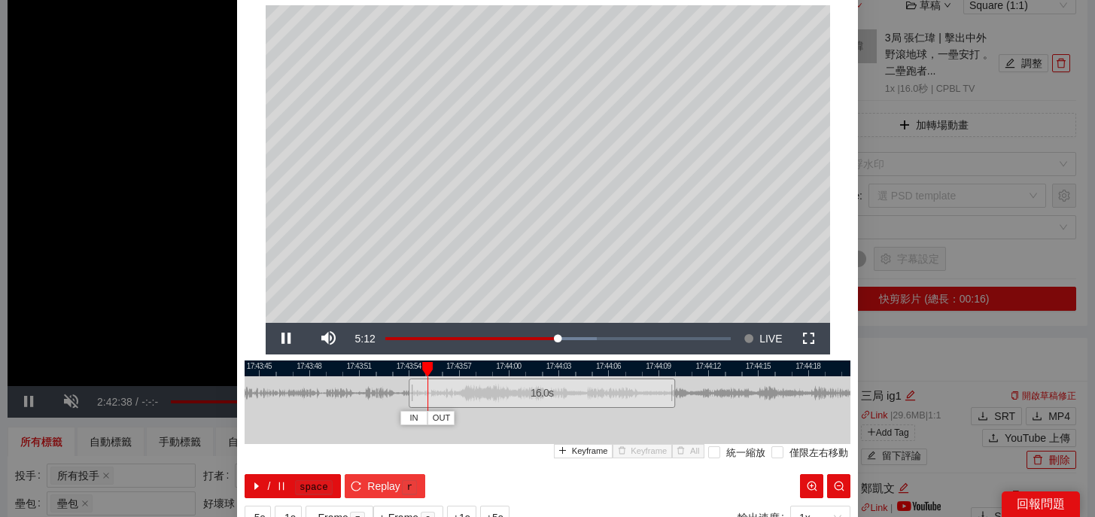
scroll to position [30, 0]
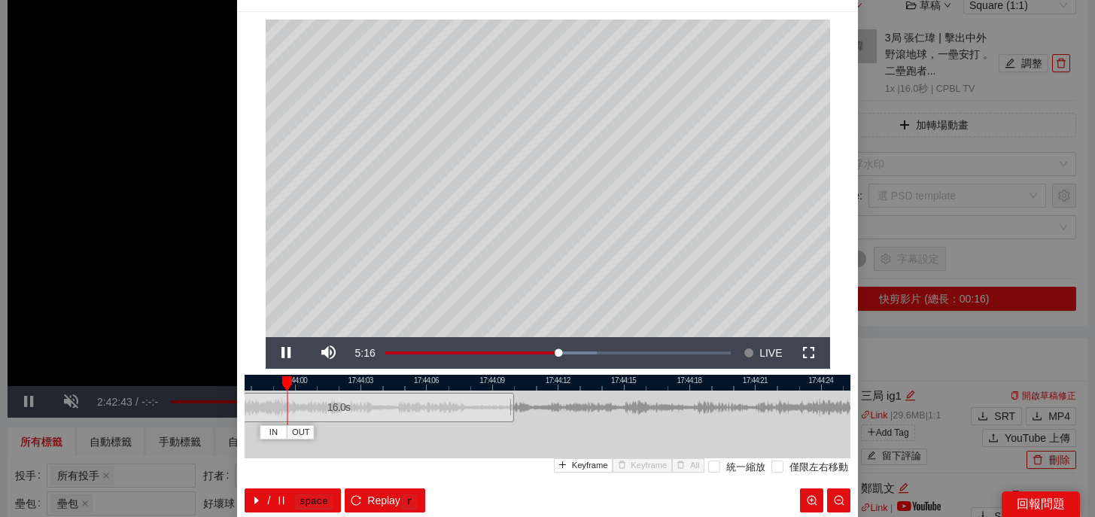
drag, startPoint x: 642, startPoint y: 382, endPoint x: 445, endPoint y: 383, distance: 196.4
click at [445, 383] on div at bounding box center [352, 383] width 606 height 16
drag, startPoint x: 511, startPoint y: 412, endPoint x: 685, endPoint y: 419, distance: 174.0
click at [685, 419] on div at bounding box center [684, 408] width 9 height 34
drag, startPoint x: 661, startPoint y: 383, endPoint x: 463, endPoint y: 390, distance: 197.3
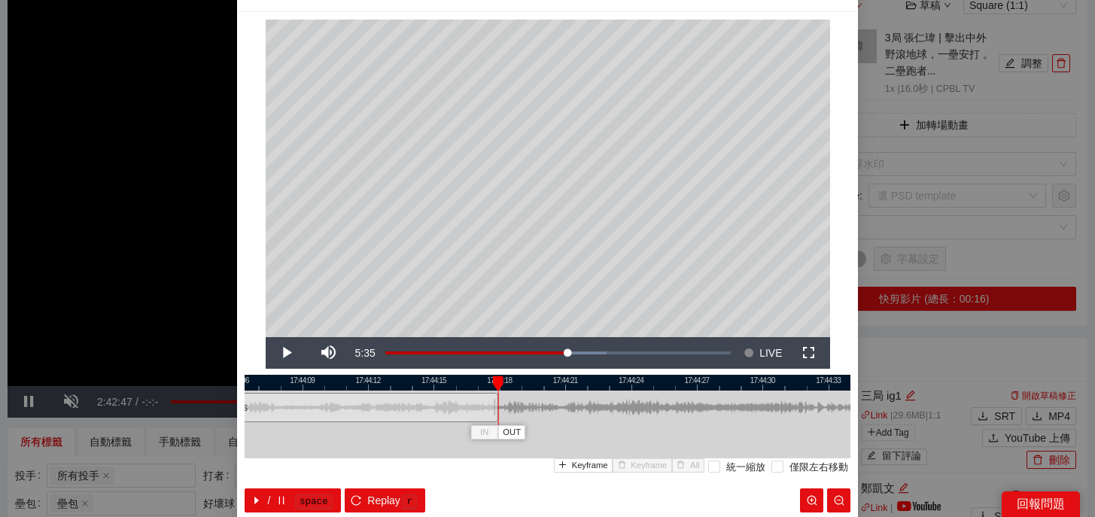
click at [463, 390] on div "17:44:06 17:44:09 17:44:12 17:44:15 17:44:18 17:44:21 17:44:24 17:44:27 17:44:3…" at bounding box center [548, 444] width 606 height 138
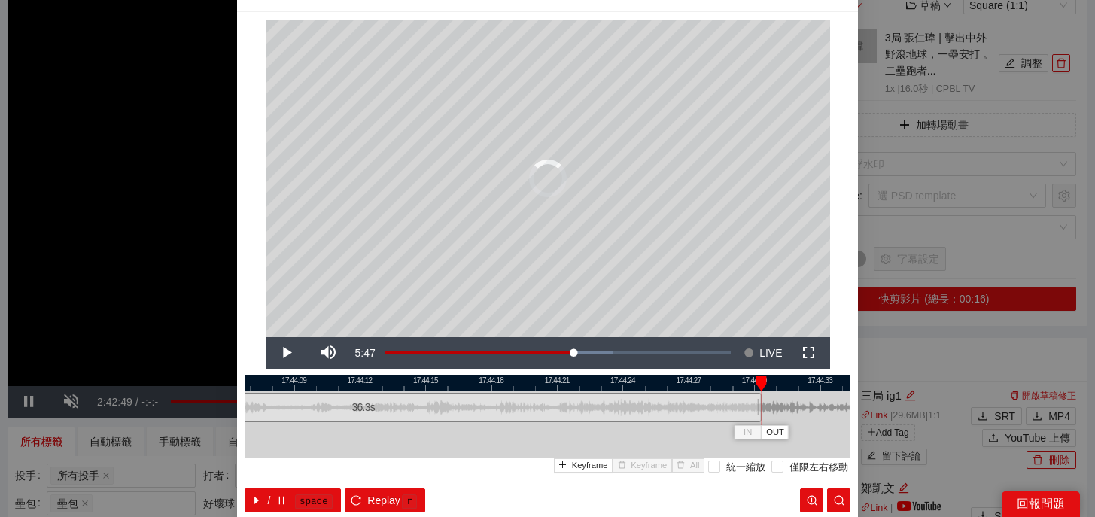
drag, startPoint x: 488, startPoint y: 404, endPoint x: 773, endPoint y: 411, distance: 285.2
click at [764, 411] on div at bounding box center [759, 408] width 9 height 34
drag, startPoint x: 774, startPoint y: 385, endPoint x: 751, endPoint y: 385, distance: 23.3
click at [751, 385] on div at bounding box center [755, 383] width 11 height 15
drag, startPoint x: 772, startPoint y: 410, endPoint x: 824, endPoint y: 412, distance: 51.9
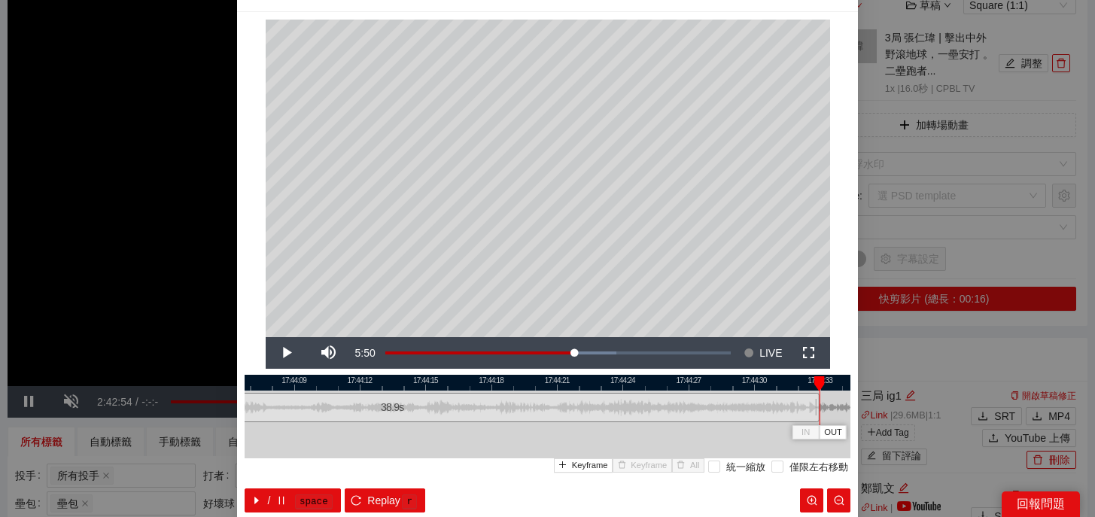
click at [822, 412] on div at bounding box center [817, 408] width 9 height 34
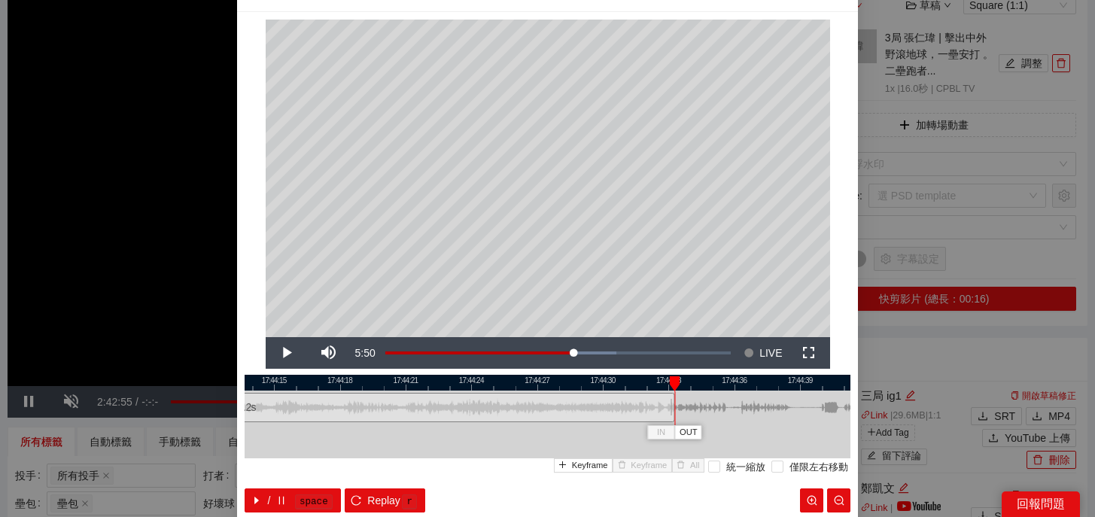
drag, startPoint x: 798, startPoint y: 384, endPoint x: 647, endPoint y: 384, distance: 151.2
click at [646, 385] on div at bounding box center [396, 383] width 606 height 16
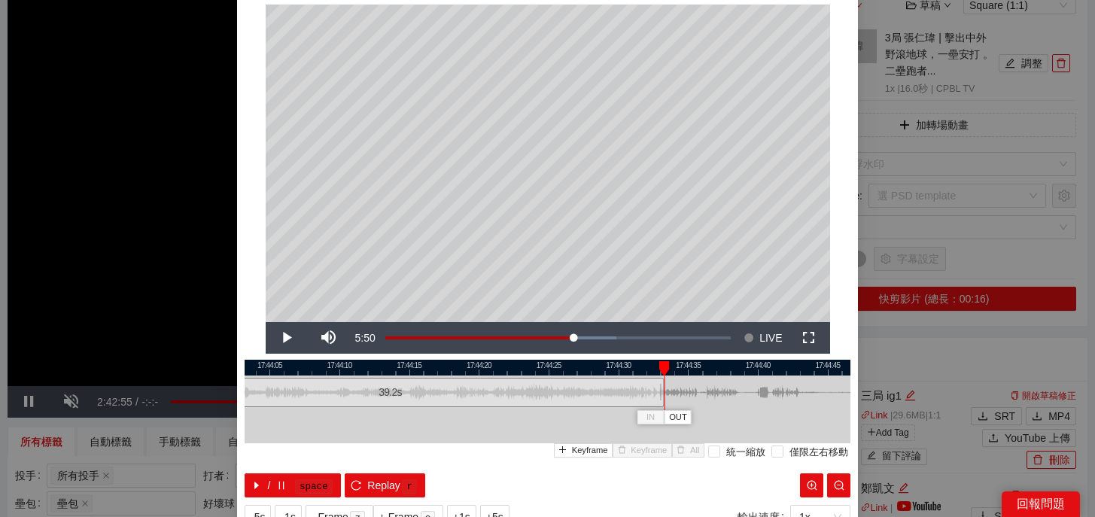
scroll to position [46, 0]
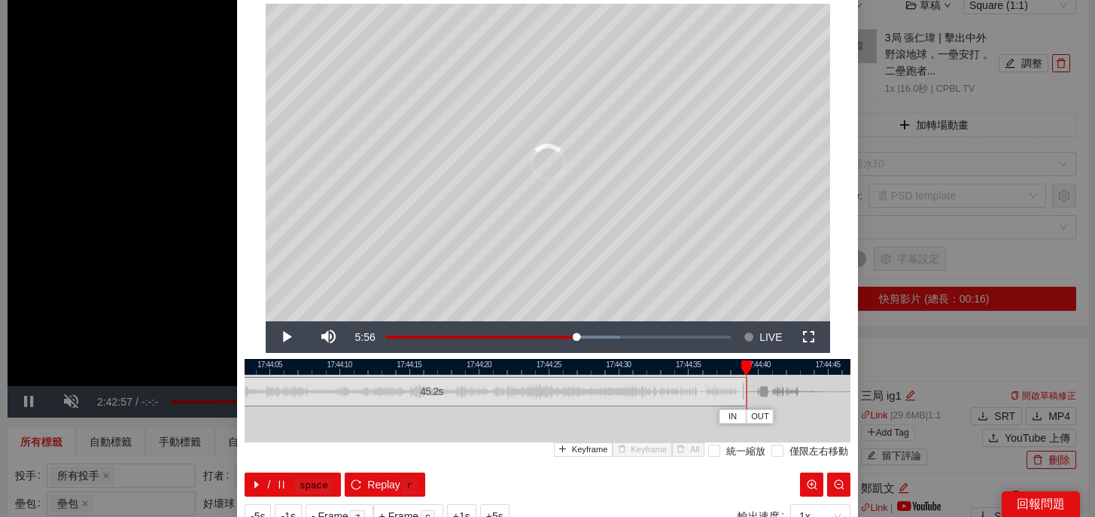
drag, startPoint x: 661, startPoint y: 394, endPoint x: 743, endPoint y: 394, distance: 82.8
click at [743, 394] on div at bounding box center [744, 392] width 9 height 34
drag, startPoint x: 744, startPoint y: 366, endPoint x: 707, endPoint y: 366, distance: 36.9
click at [742, 366] on div at bounding box center [747, 367] width 11 height 15
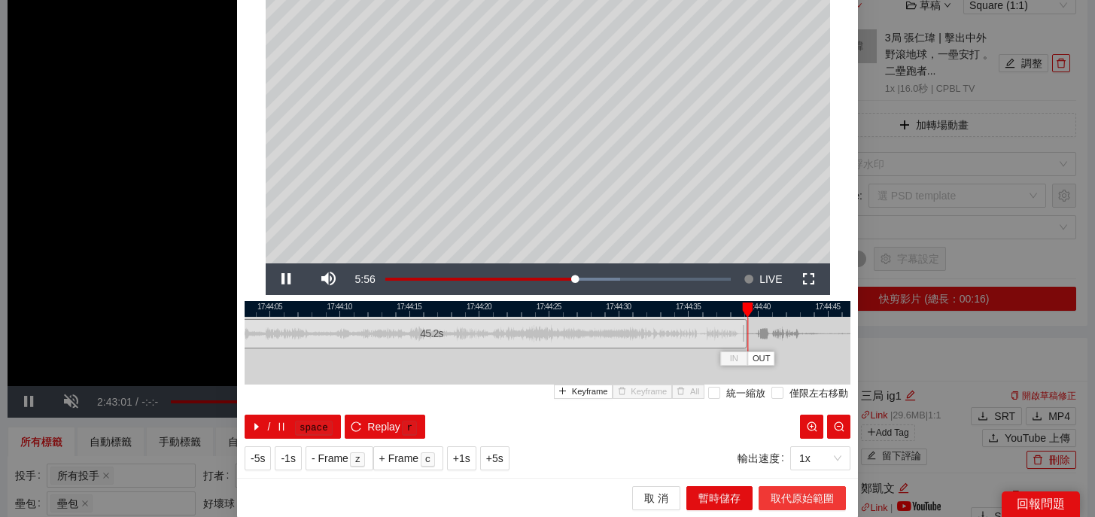
click at [795, 494] on span "取代原始範圍" at bounding box center [801, 498] width 63 height 17
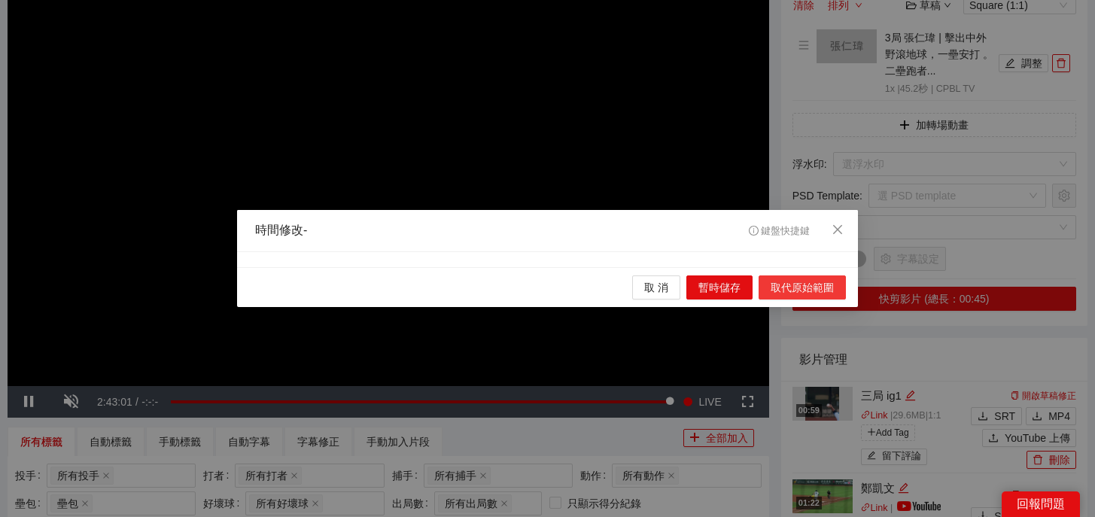
scroll to position [0, 0]
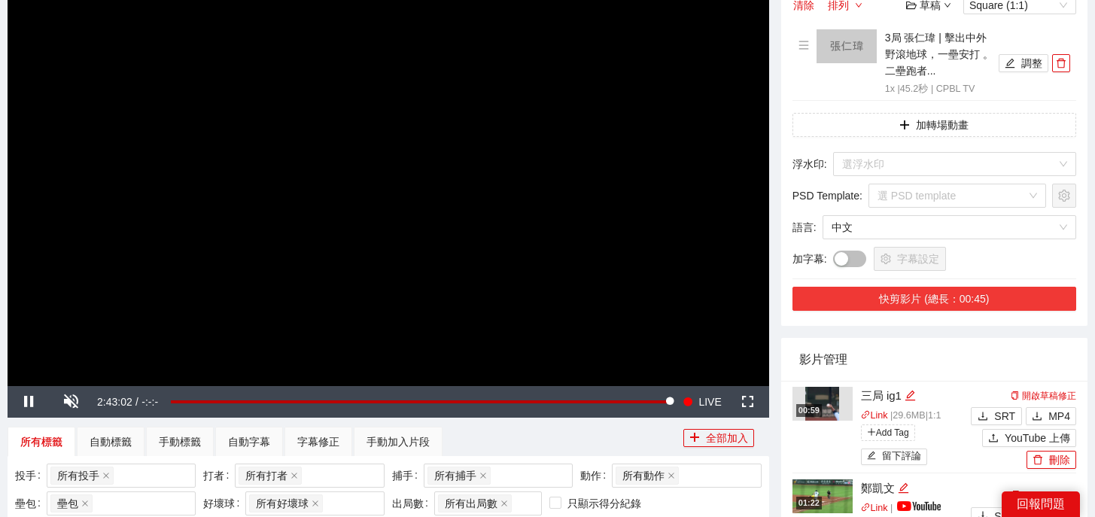
click at [978, 290] on button "快剪影片 (總長：00:45)" at bounding box center [934, 299] width 284 height 24
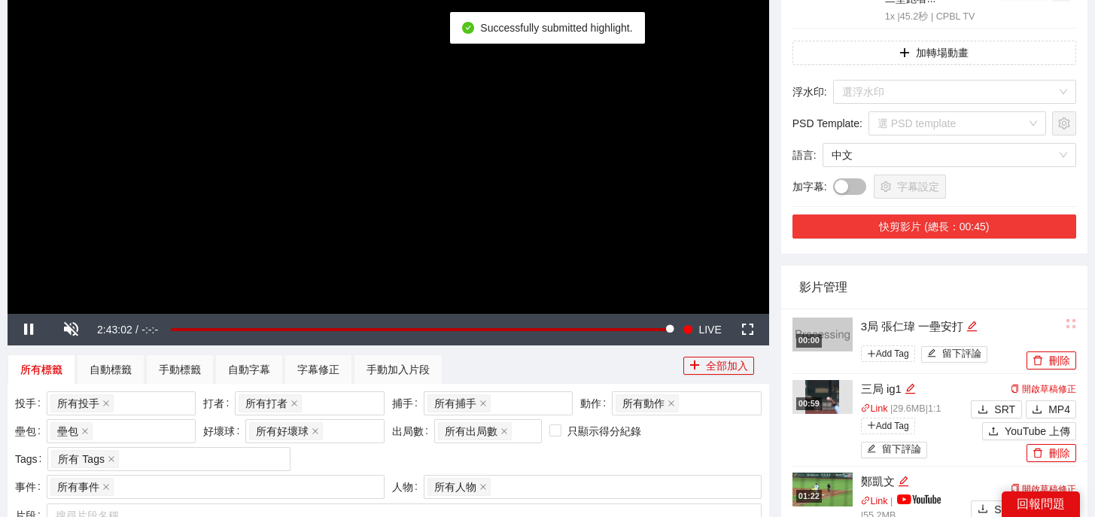
scroll to position [254, 0]
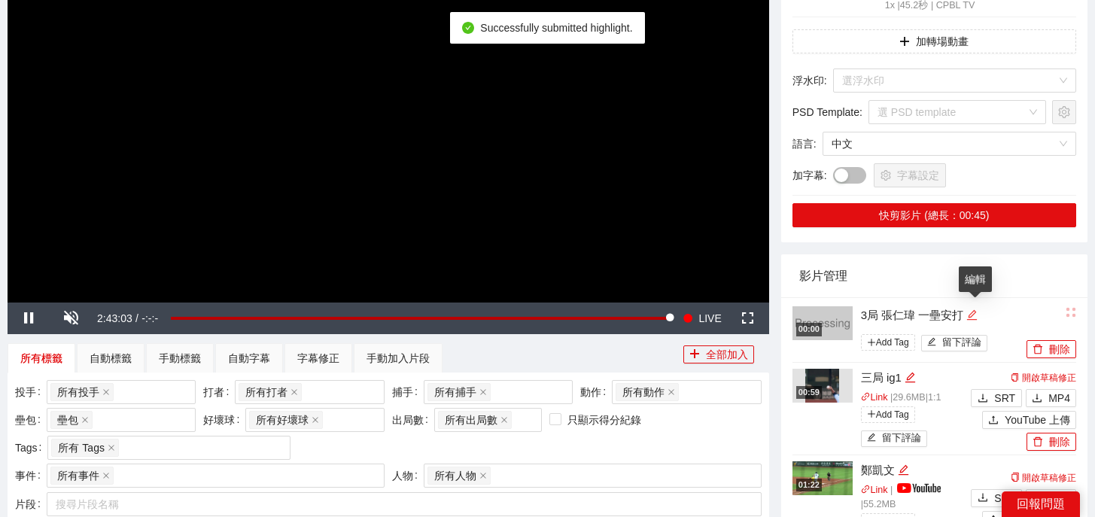
click at [975, 315] on icon "edit" at bounding box center [971, 314] width 11 height 11
drag, startPoint x: 975, startPoint y: 315, endPoint x: 725, endPoint y: 313, distance: 249.8
type textarea "*"
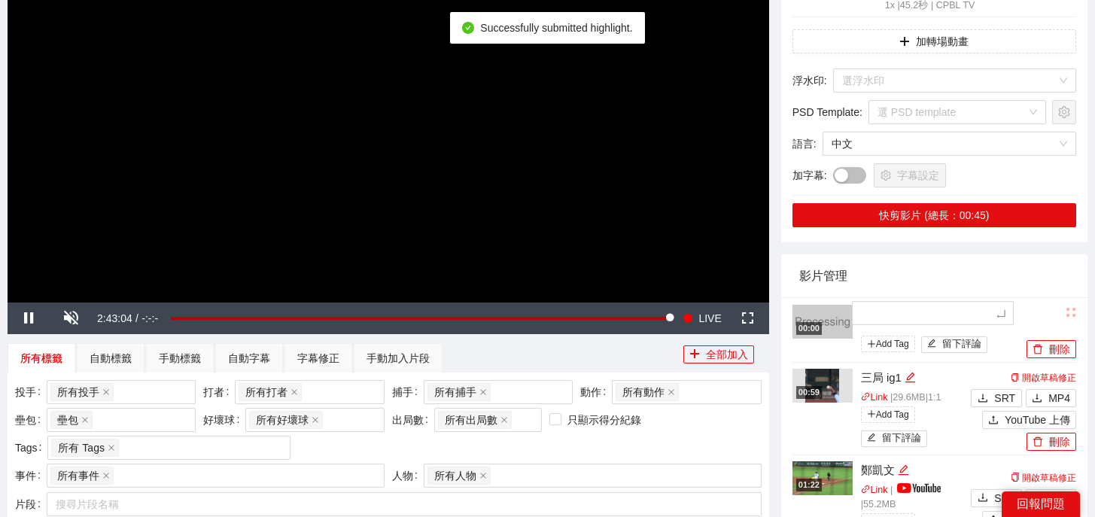
type textarea "*"
type textarea "**"
type textarea "*"
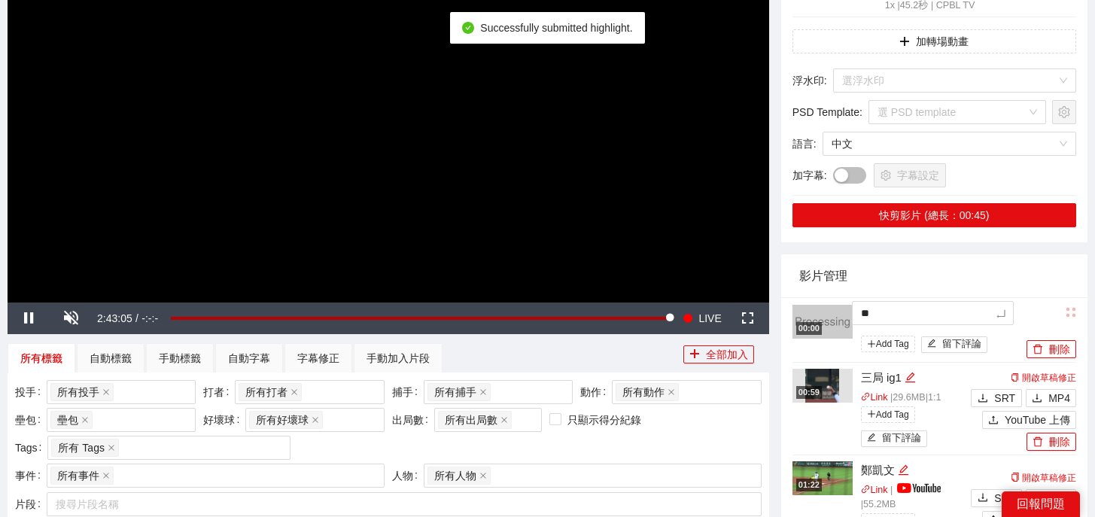
type textarea "*"
type textarea "**"
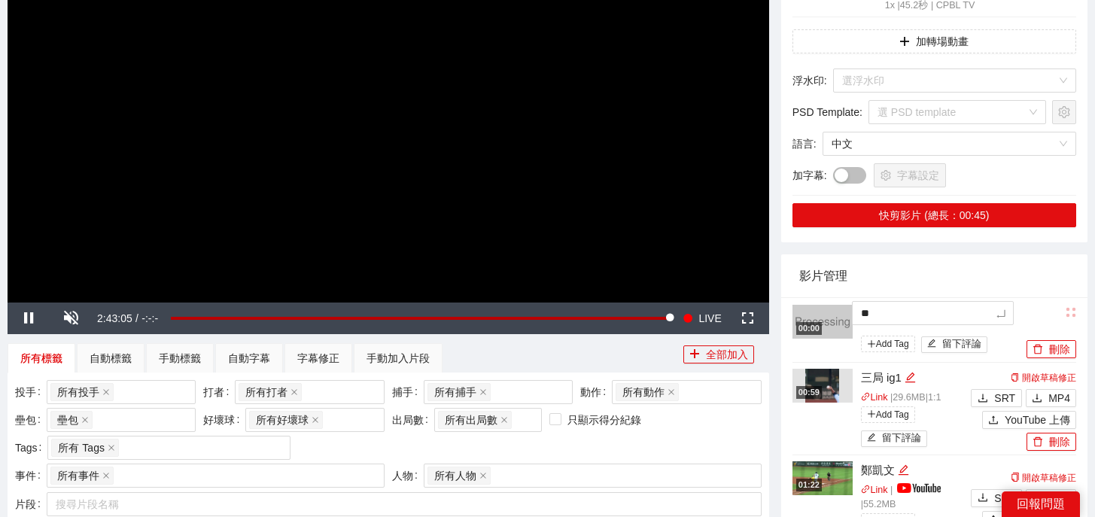
type textarea "***"
type textarea "**"
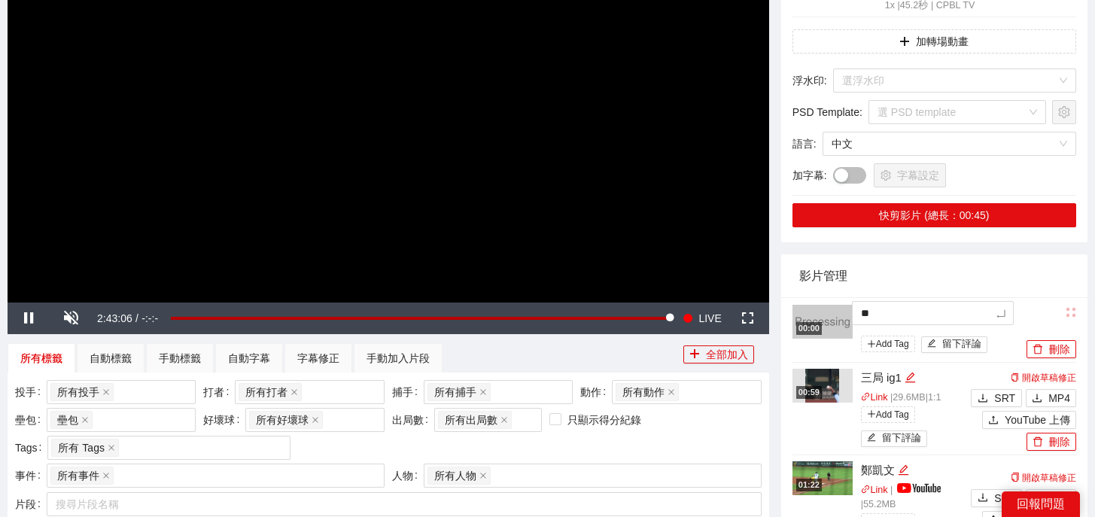
type textarea "**"
type textarea "****"
type textarea "*****"
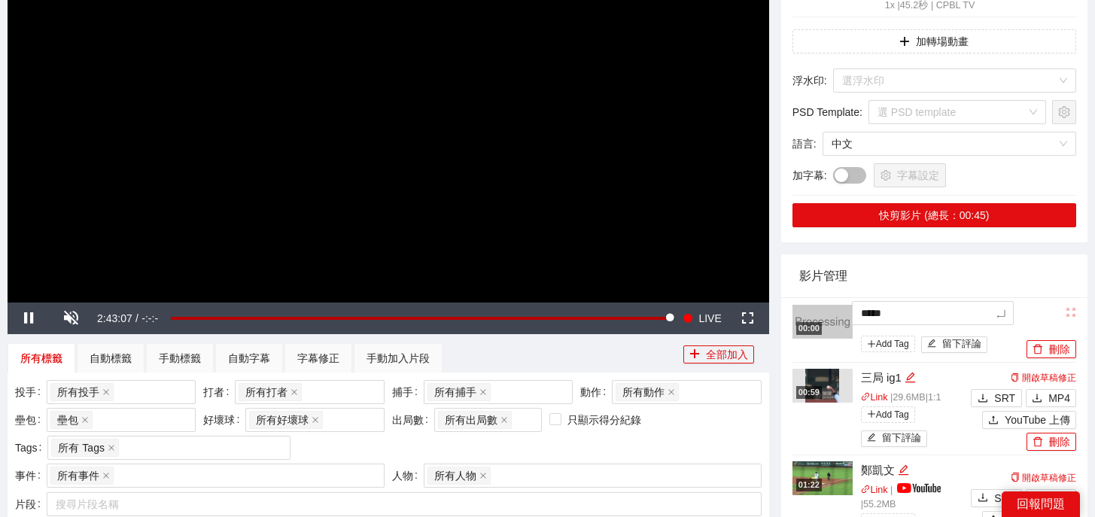
type textarea "******"
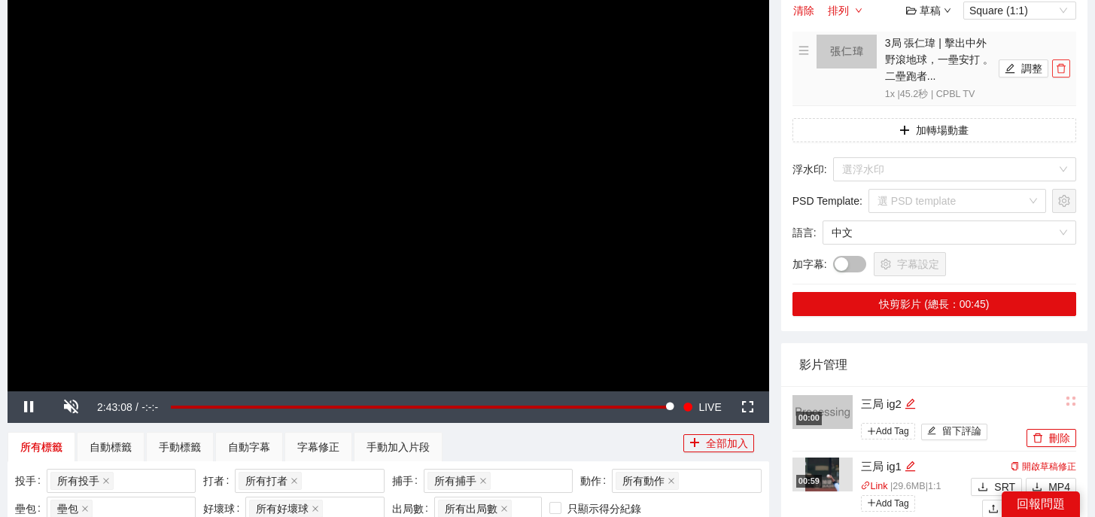
scroll to position [157, 0]
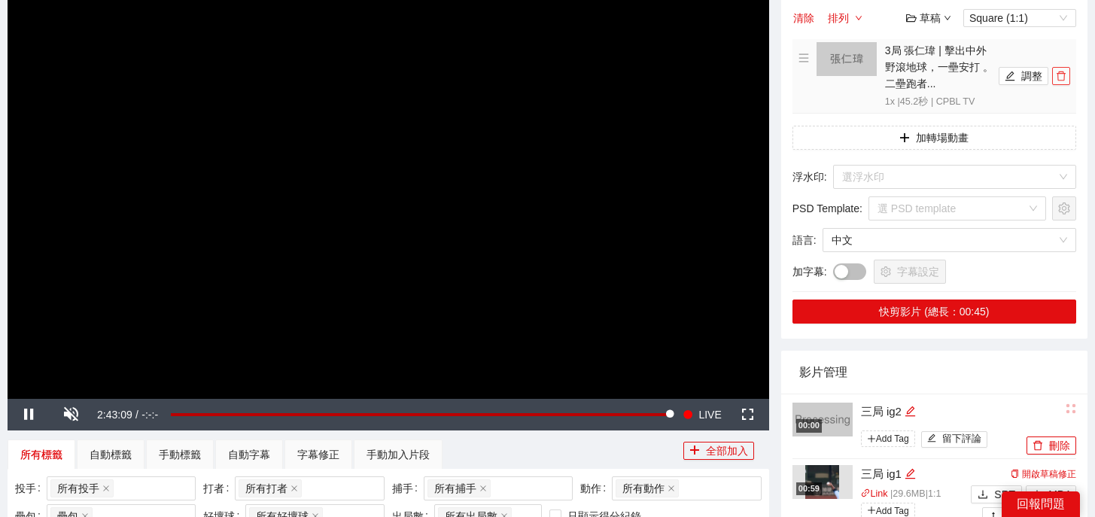
click at [1061, 77] on icon "delete" at bounding box center [1061, 76] width 11 height 11
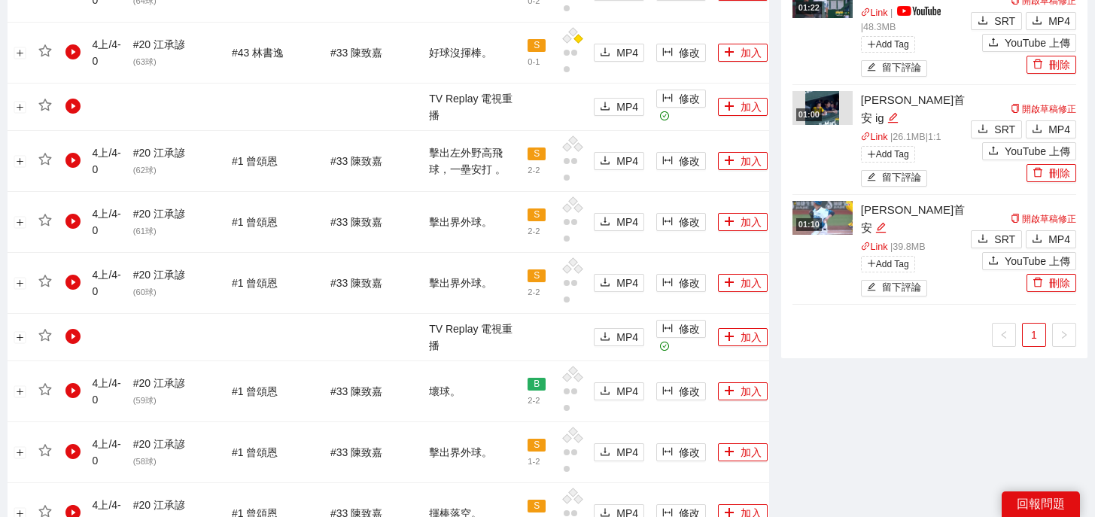
scroll to position [1637, 0]
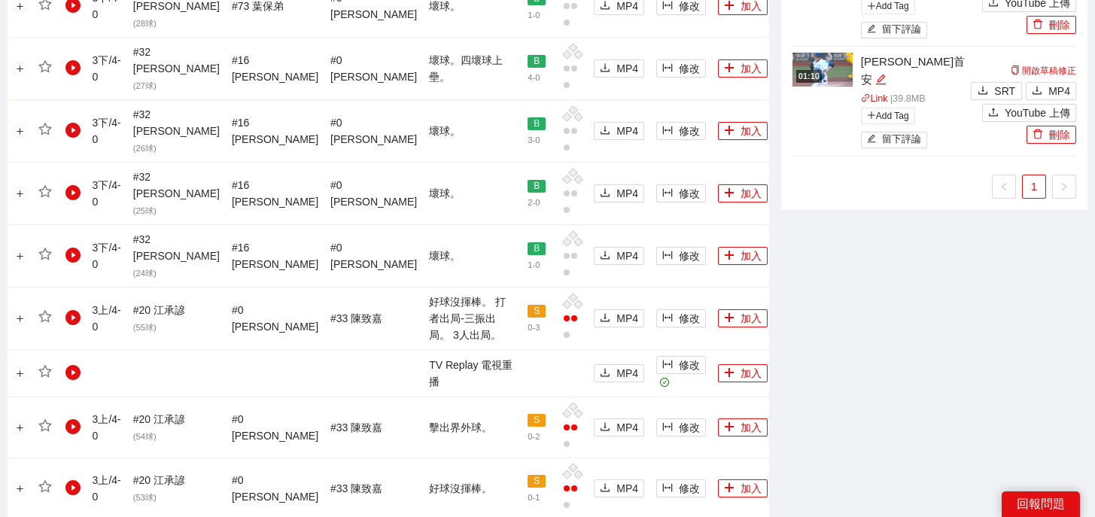
scroll to position [1454, 0]
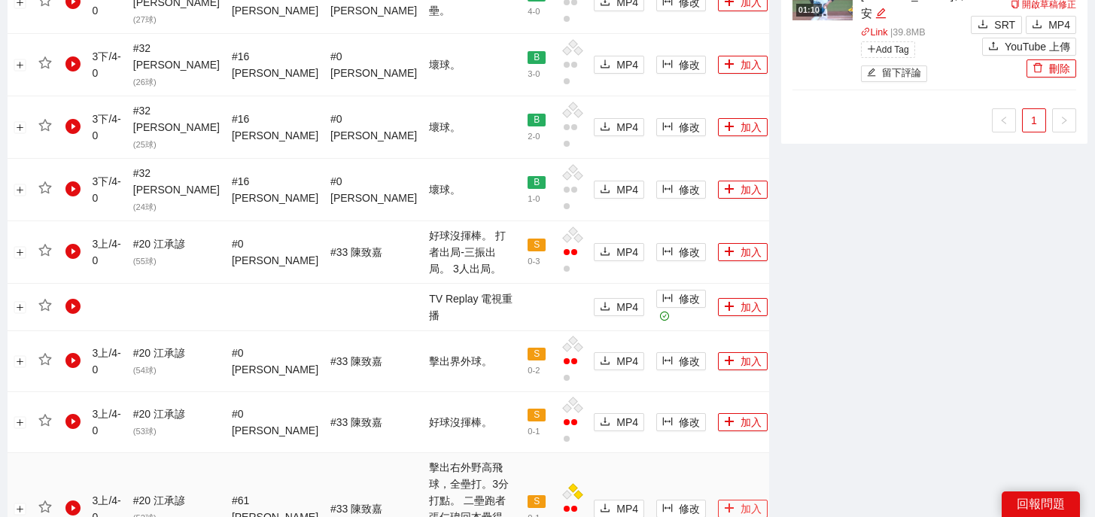
click at [718, 500] on button "加入" at bounding box center [743, 509] width 50 height 18
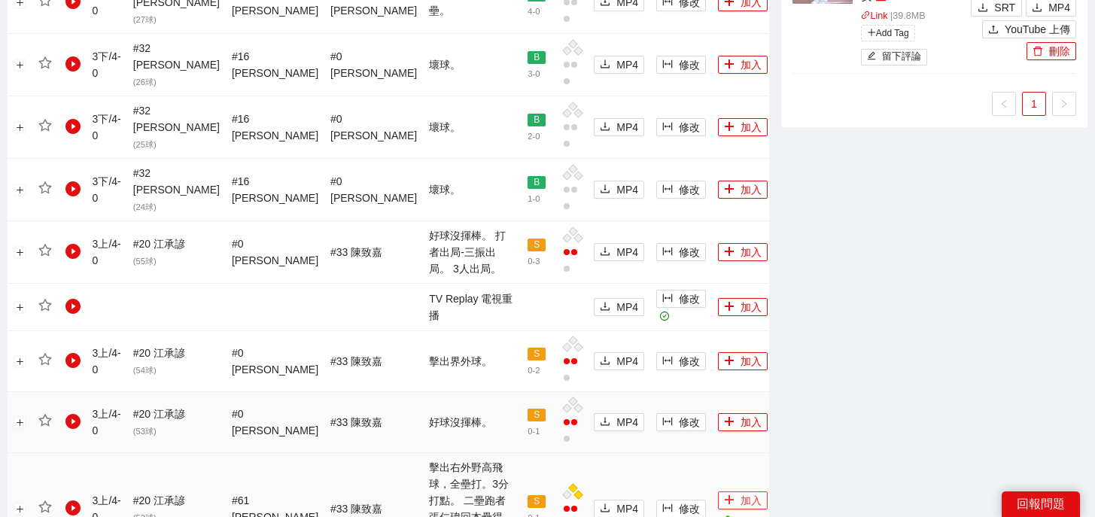
scroll to position [0, 0]
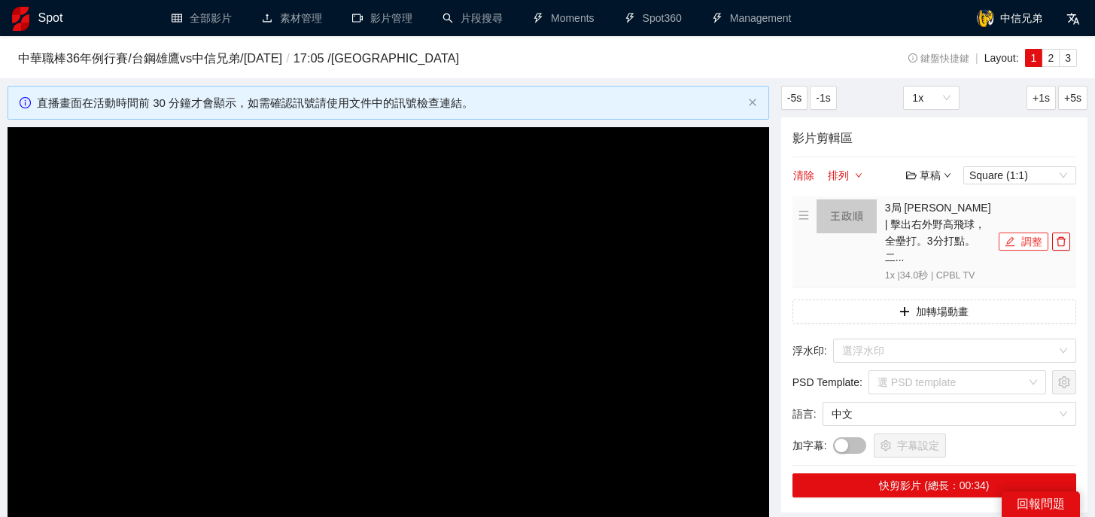
click at [1032, 232] on button "調整" at bounding box center [1023, 241] width 50 height 18
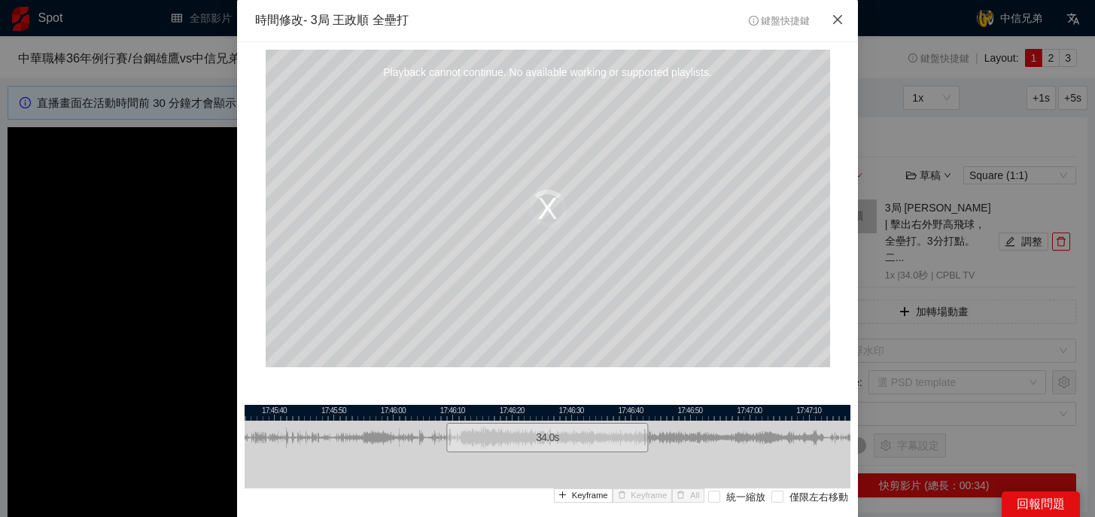
click at [834, 22] on icon "close" at bounding box center [837, 20] width 12 height 12
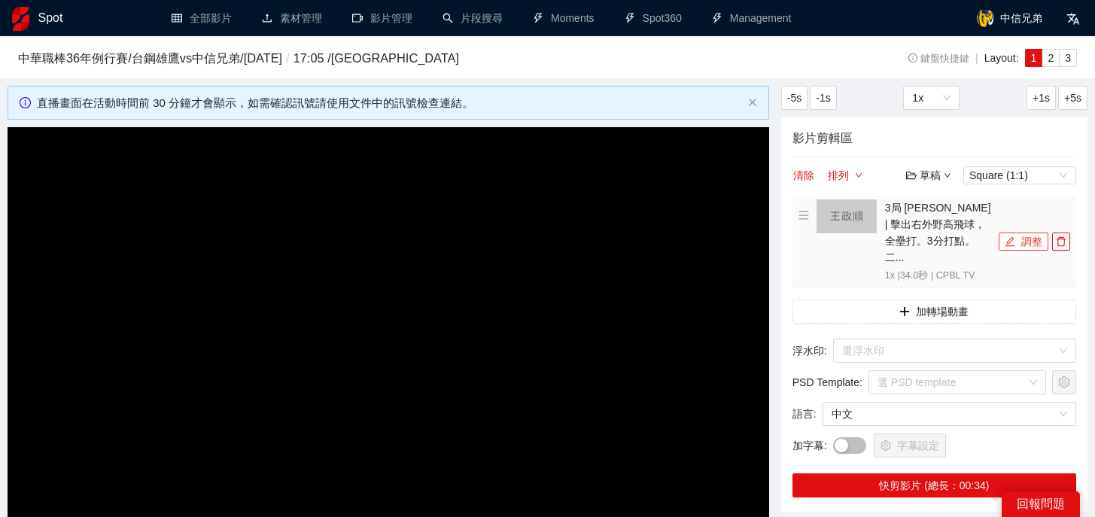
click at [1014, 241] on button "調整" at bounding box center [1023, 241] width 50 height 18
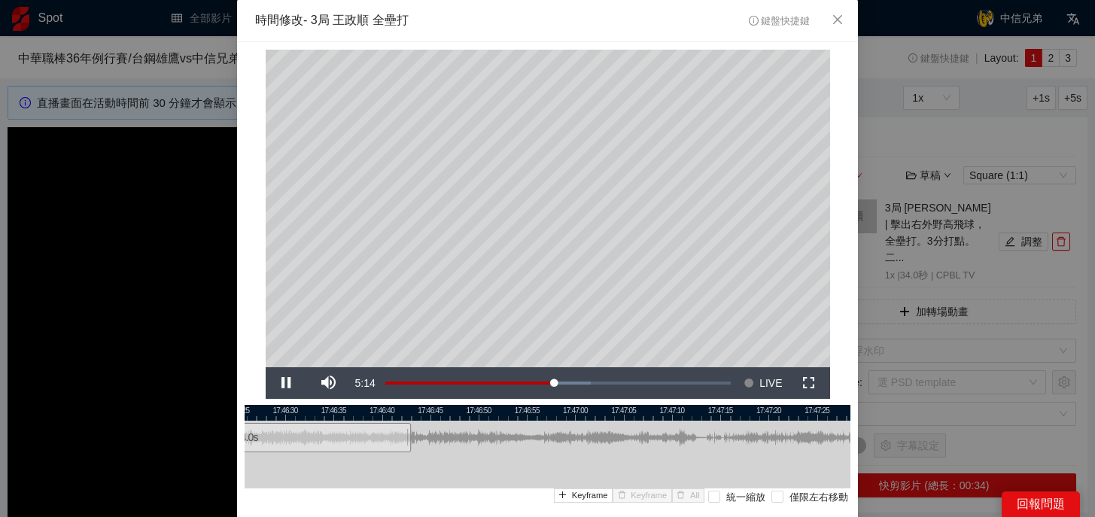
drag, startPoint x: 662, startPoint y: 410, endPoint x: 405, endPoint y: 405, distance: 257.4
click at [404, 406] on div at bounding box center [289, 413] width 606 height 16
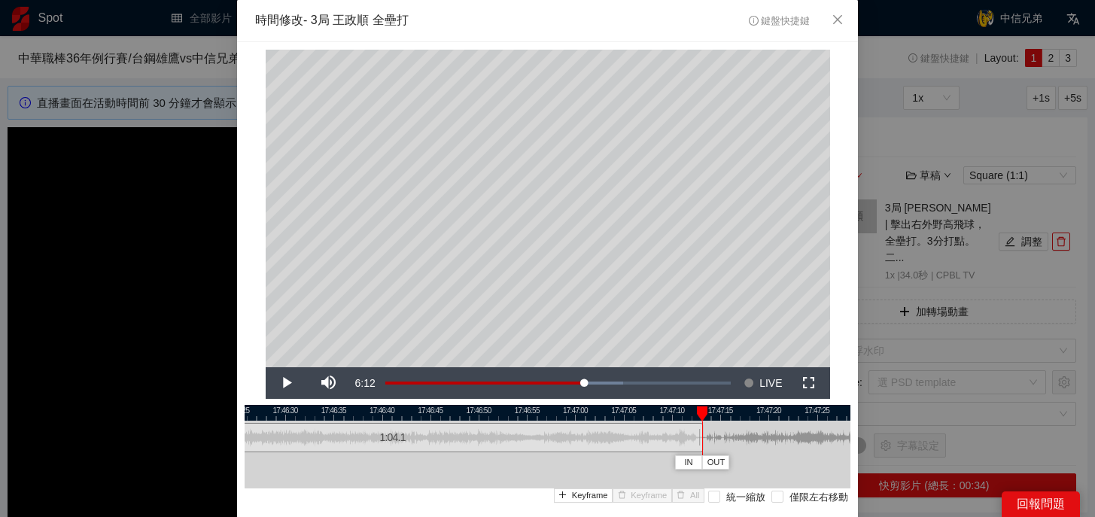
drag, startPoint x: 406, startPoint y: 438, endPoint x: 699, endPoint y: 452, distance: 293.0
click at [699, 452] on div at bounding box center [700, 438] width 9 height 34
drag, startPoint x: 702, startPoint y: 414, endPoint x: 664, endPoint y: 414, distance: 37.6
click at [698, 414] on div at bounding box center [703, 413] width 11 height 15
drag, startPoint x: 719, startPoint y: 445, endPoint x: 661, endPoint y: 446, distance: 57.2
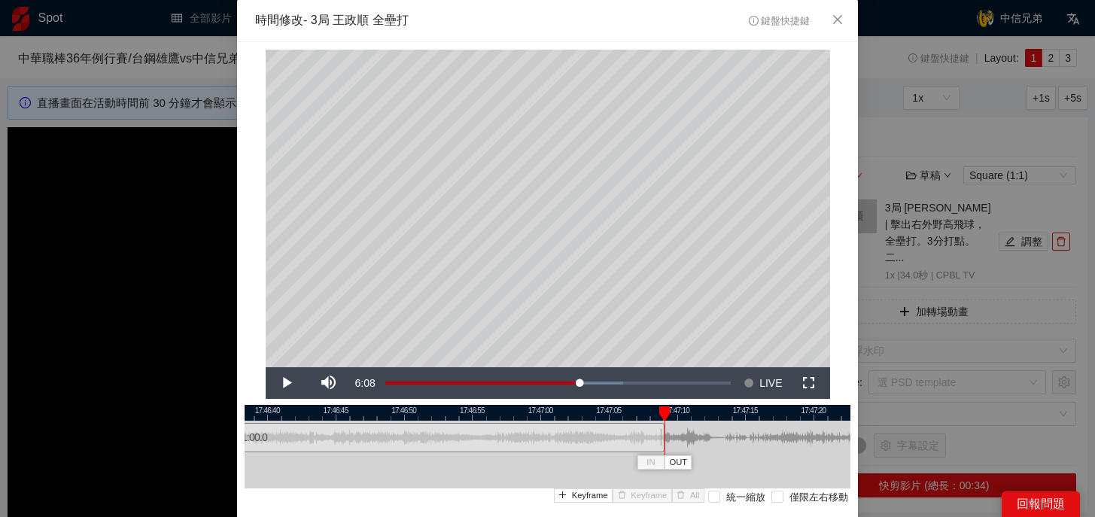
click at [661, 446] on div at bounding box center [662, 438] width 9 height 34
drag, startPoint x: 659, startPoint y: 409, endPoint x: 636, endPoint y: 409, distance: 23.3
click at [659, 409] on div at bounding box center [664, 413] width 11 height 15
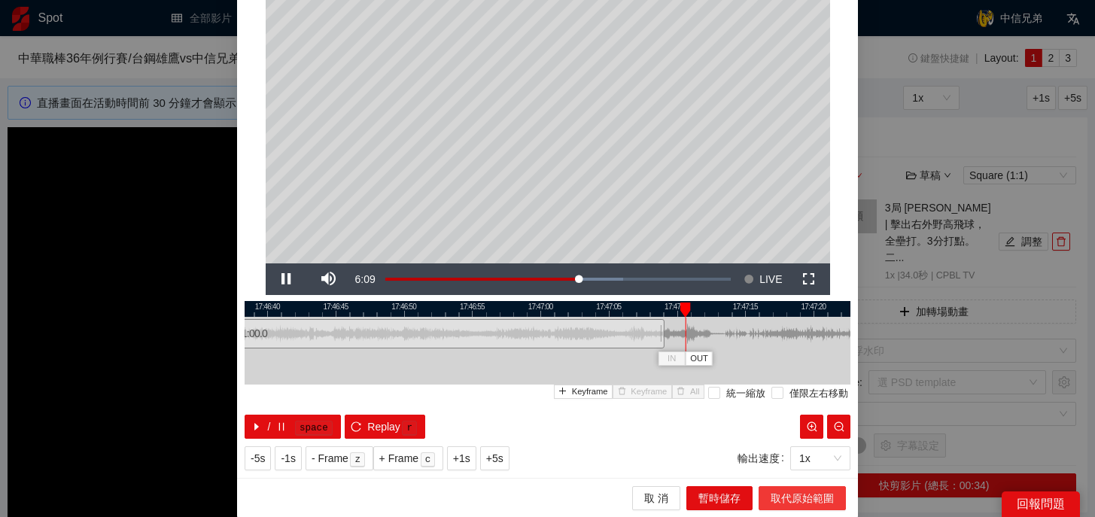
click at [783, 506] on button "取代原始範圍" at bounding box center [801, 498] width 87 height 24
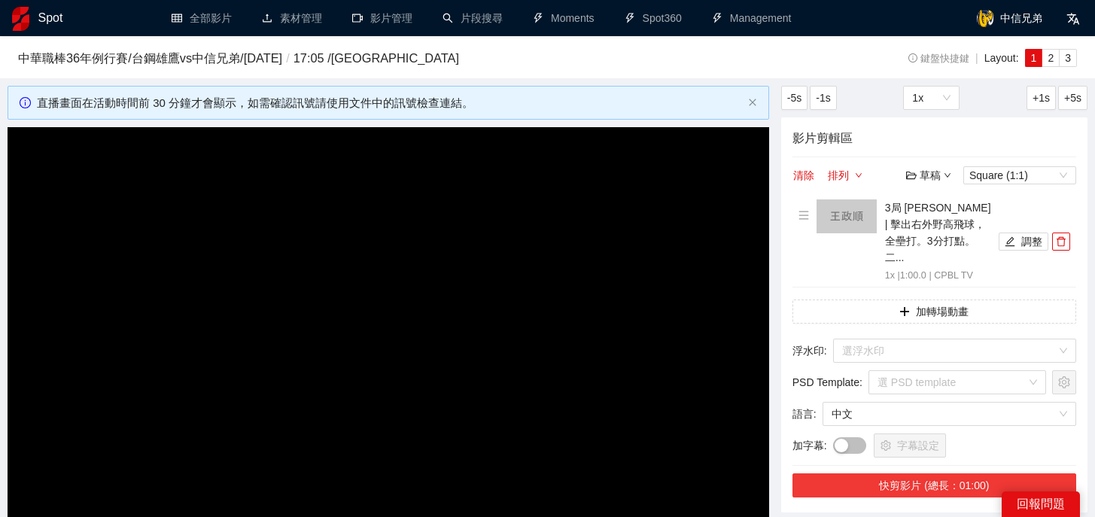
click at [910, 473] on button "快剪影片 (總長：01:00)" at bounding box center [934, 485] width 284 height 24
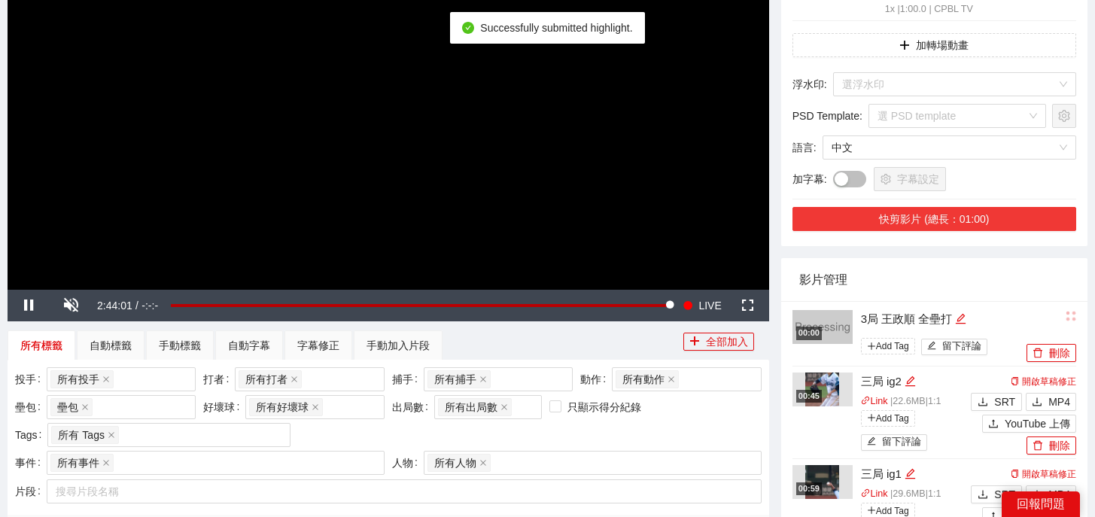
scroll to position [272, 0]
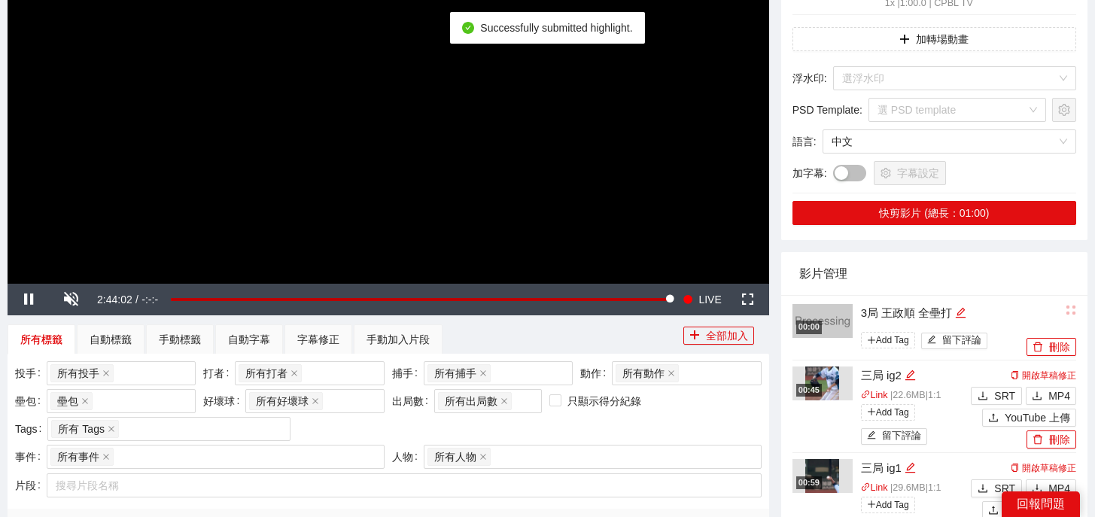
click at [967, 304] on div "3局 王政順 全壘打" at bounding box center [942, 313] width 162 height 18
click at [958, 307] on icon "edit" at bounding box center [960, 312] width 11 height 11
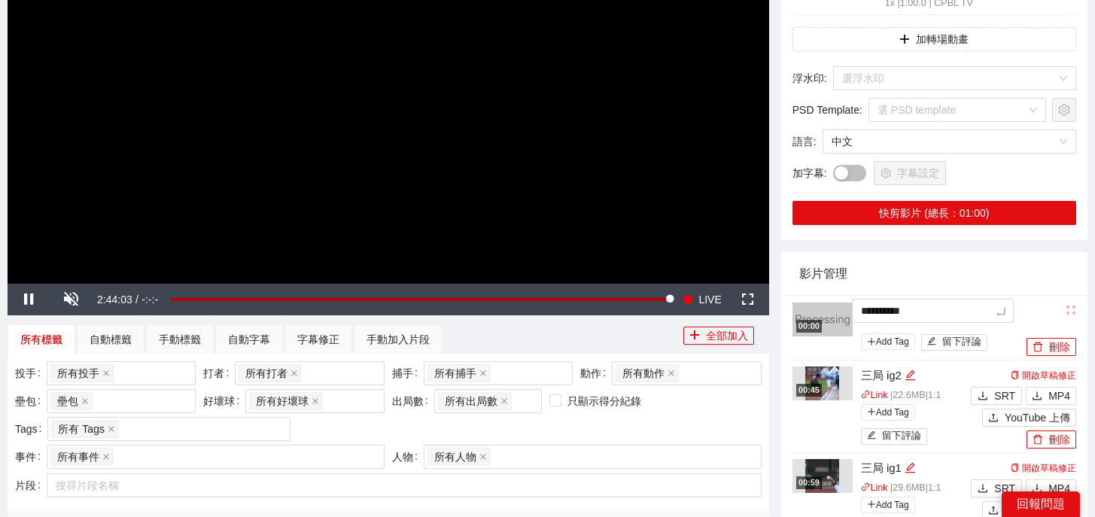
drag, startPoint x: 968, startPoint y: 294, endPoint x: 767, endPoint y: 280, distance: 200.7
type textarea "*"
type textarea "**"
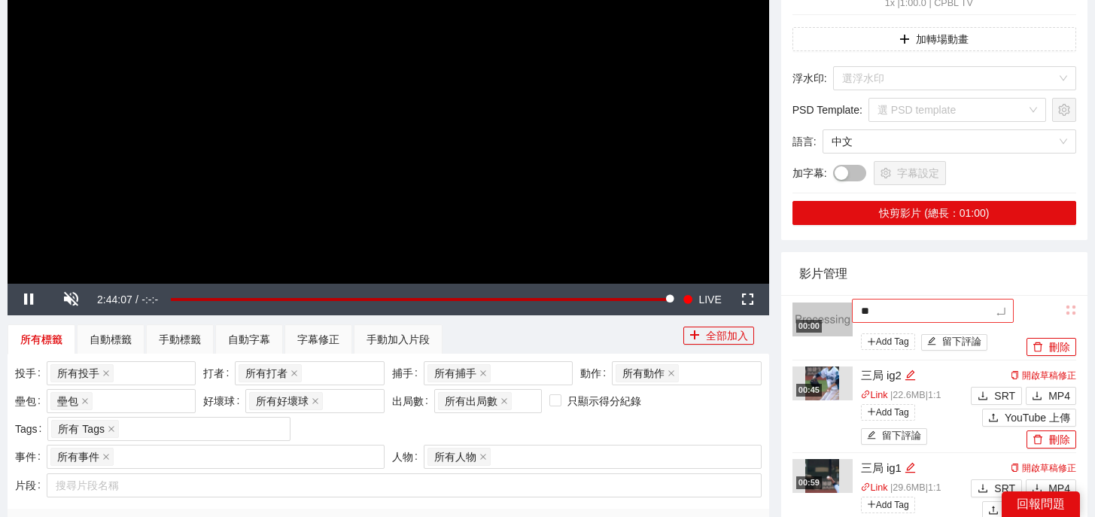
click at [880, 299] on textarea "**" at bounding box center [933, 311] width 162 height 24
type textarea "*"
type textarea "**"
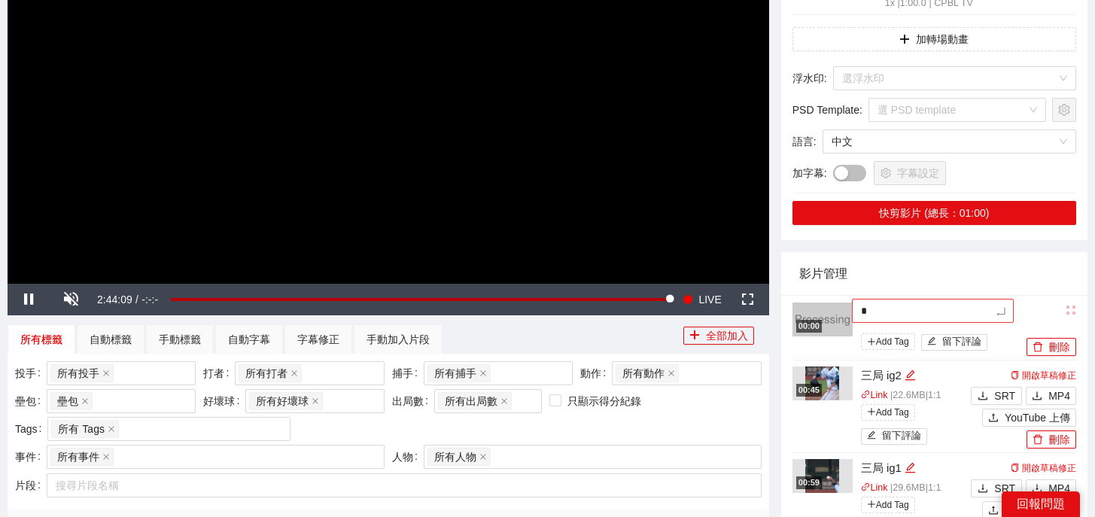
type textarea "**"
type textarea "*"
type textarea "**"
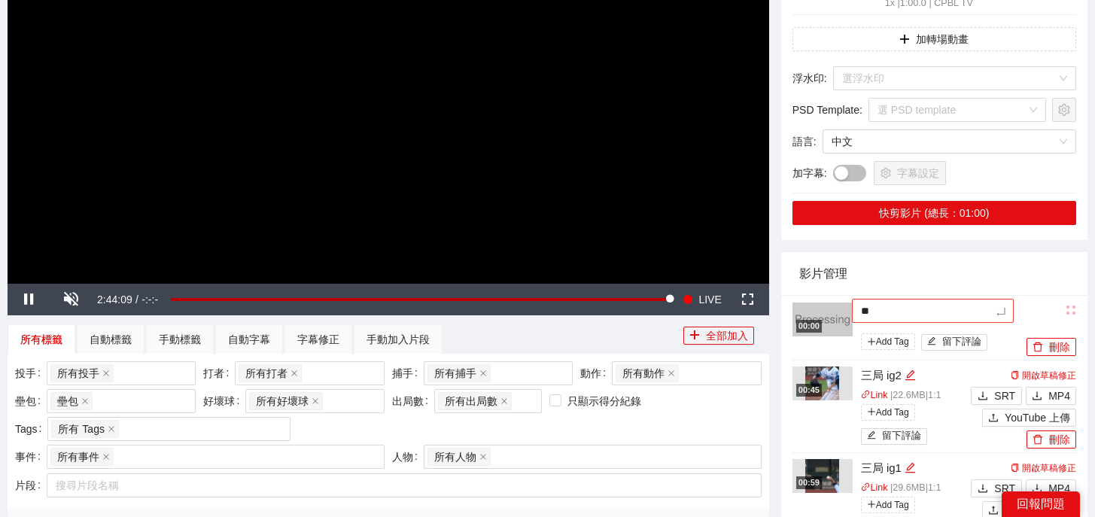
type textarea "***"
type textarea "**"
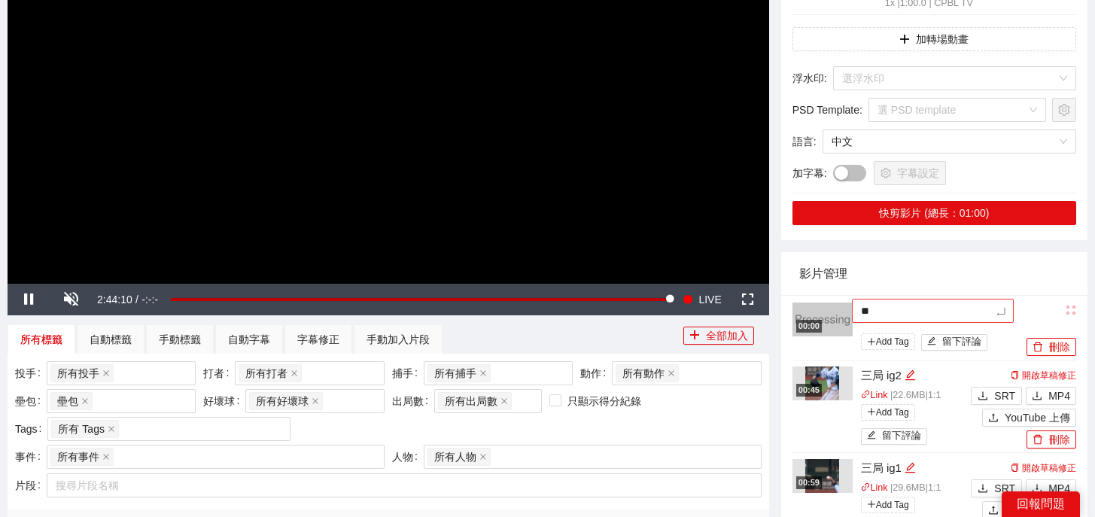
type textarea "**"
type textarea "****"
type textarea "*****"
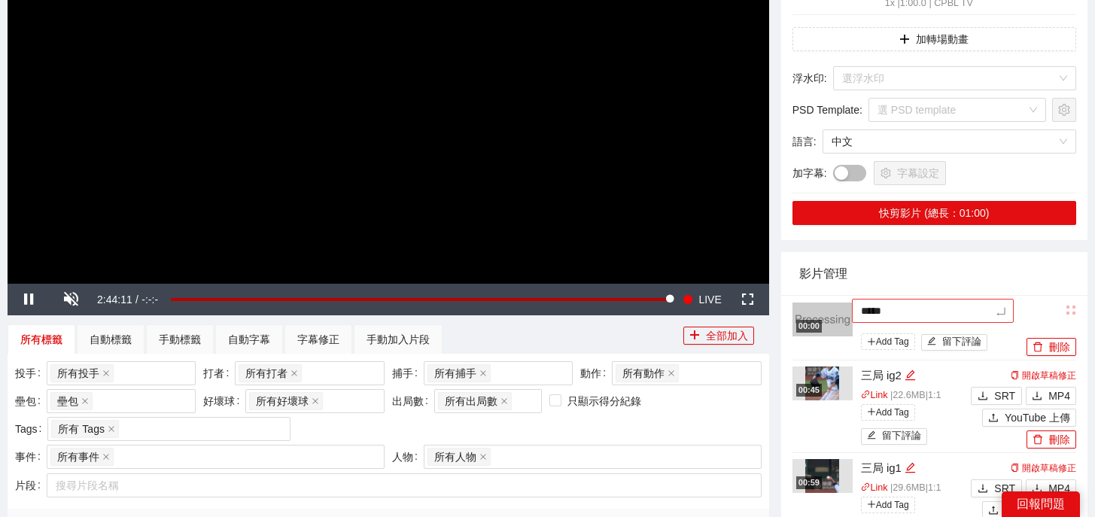
type textarea "******"
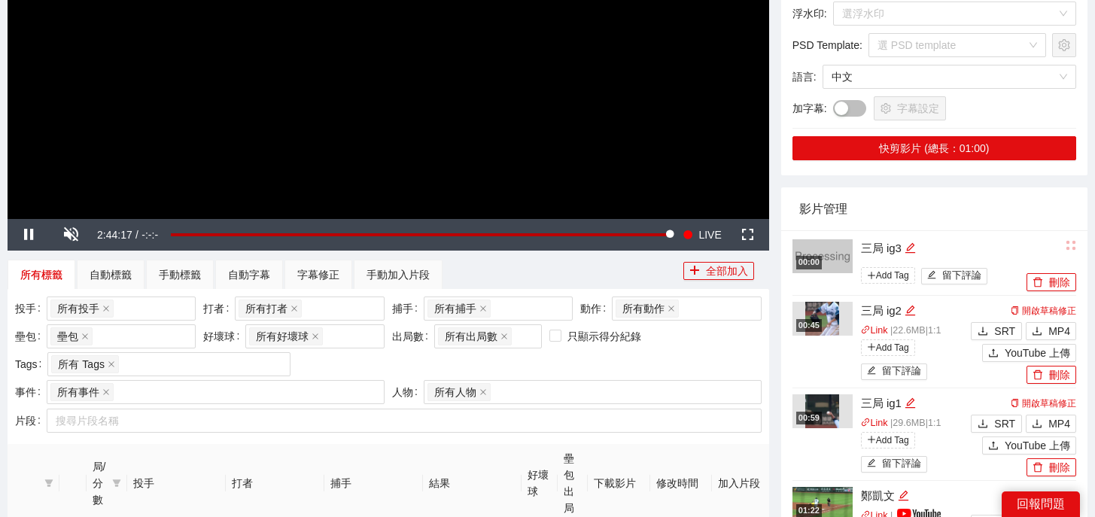
scroll to position [342, 0]
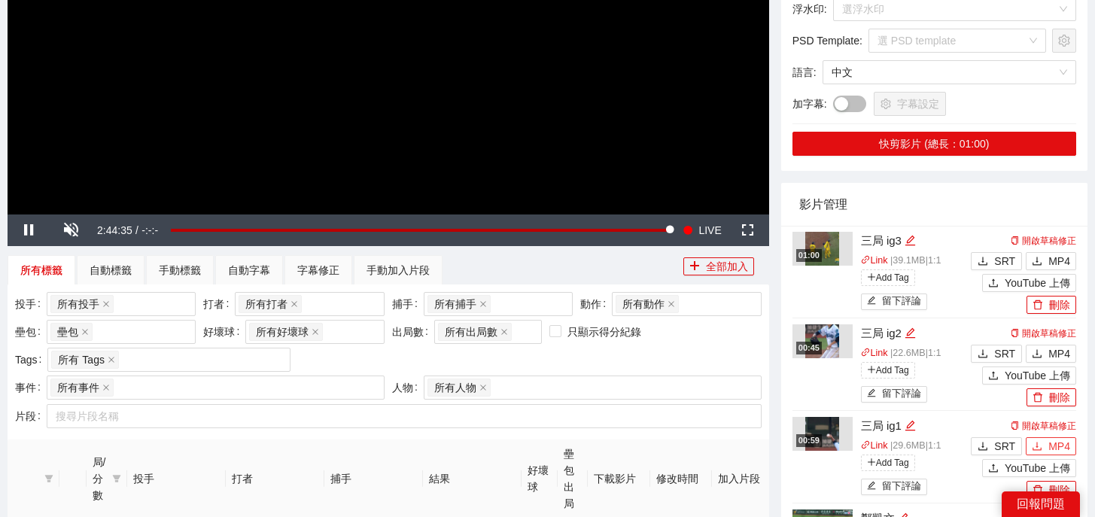
click at [1050, 438] on span "MP4" at bounding box center [1059, 446] width 22 height 17
click at [1046, 345] on button "MP4" at bounding box center [1051, 354] width 50 height 18
click at [1059, 253] on span "MP4" at bounding box center [1059, 261] width 22 height 17
